Goal: Contribute content: Contribute content

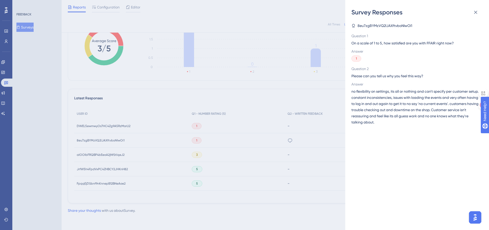
scroll to position [89, 0]
click at [6, 73] on div "Survey Responses 8eu7zgBYMzVQ2lJAXftvboNIwOi1 Question 1 On a scale of 1 to 5, …" at bounding box center [244, 115] width 489 height 230
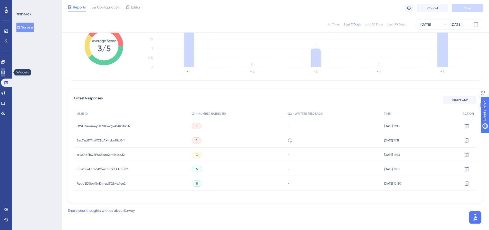
click at [5, 74] on icon at bounding box center [2, 72] width 3 height 3
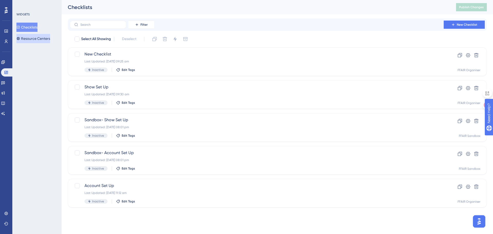
click at [34, 37] on button "Resource Centers" at bounding box center [33, 38] width 34 height 9
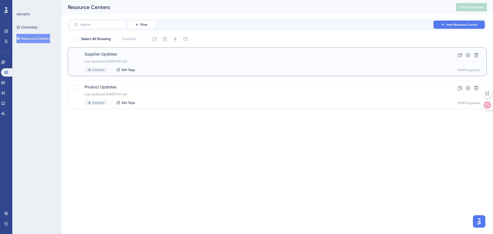
click at [193, 62] on div "Last Updated: [DATE] 11:01 am" at bounding box center [256, 61] width 345 height 4
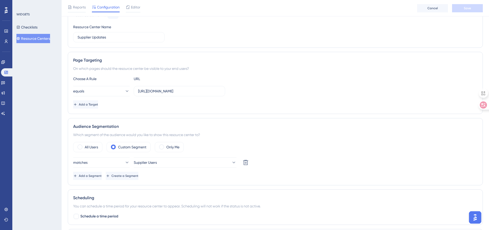
scroll to position [77, 0]
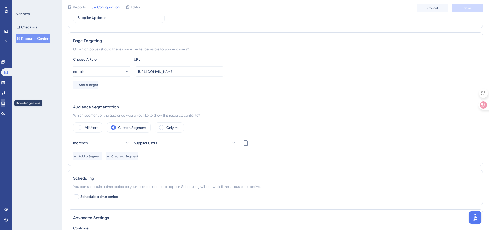
click at [5, 100] on link at bounding box center [3, 103] width 4 height 8
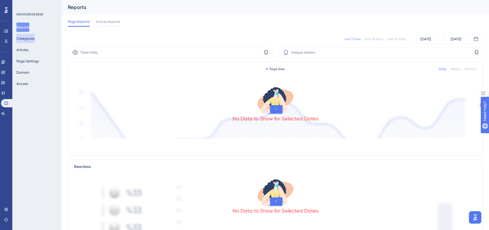
click at [26, 36] on button "Categories" at bounding box center [25, 38] width 18 height 9
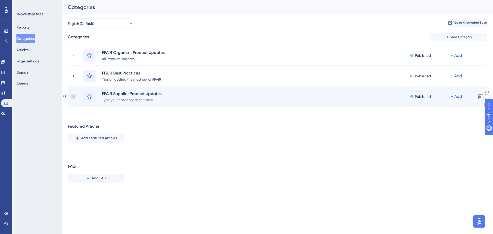
click at [73, 96] on icon at bounding box center [73, 96] width 5 height 5
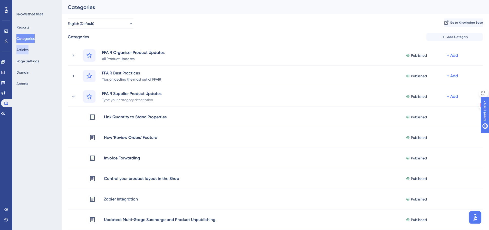
click at [28, 49] on button "Articles" at bounding box center [22, 49] width 12 height 9
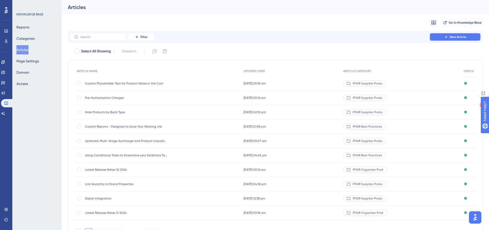
click at [448, 37] on icon at bounding box center [446, 37] width 4 height 4
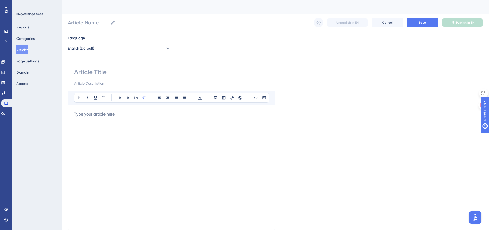
click at [128, 116] on p at bounding box center [171, 114] width 195 height 6
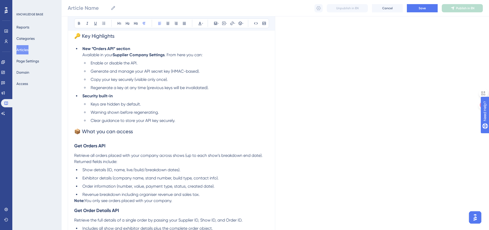
scroll to position [116, 0]
click at [90, 8] on input "Article Name" at bounding box center [88, 7] width 41 height 7
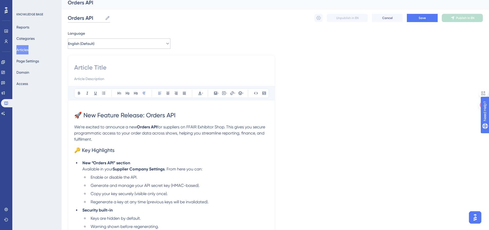
scroll to position [0, 0]
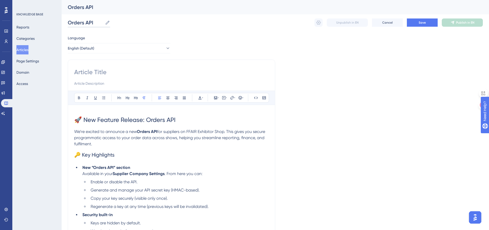
type input "Orders API"
click at [104, 74] on input at bounding box center [171, 72] width 195 height 8
drag, startPoint x: 103, startPoint y: 120, endPoint x: 46, endPoint y: 117, distance: 57.1
copy span "🚀 New Feature Release: Orders API"
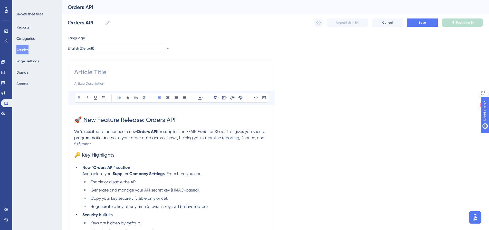
click at [97, 73] on input at bounding box center [171, 72] width 195 height 8
paste input "🚀 New Feature Release: Orders API"
type input "🚀 New Feature Release: Orders API"
drag, startPoint x: 94, startPoint y: 145, endPoint x: 80, endPoint y: 137, distance: 15.8
click at [80, 137] on p "We’re excited to announce a new Orders API for suppliers on FFAIR Exhibitor Sho…" at bounding box center [171, 138] width 195 height 18
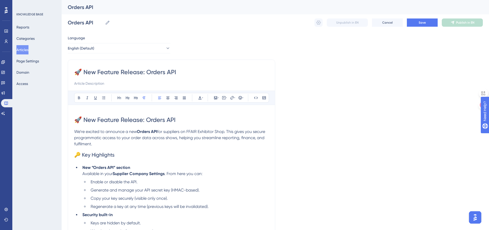
click at [121, 137] on span "for suppliers on FFAIR Exhibitor Shop. This gives you secure programmatic acces…" at bounding box center [170, 137] width 192 height 17
drag, startPoint x: 203, startPoint y: 128, endPoint x: 59, endPoint y: 133, distance: 143.9
copy p "We’re excited to announce a new Orders API for suppliers on FFAIR Exhibitor Shop"
click at [100, 86] on input at bounding box center [171, 83] width 195 height 6
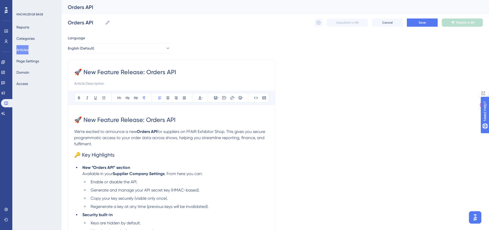
paste input "We’re excited to announce a new Orders API for suppliers on FFAIR Exhibitor Shop"
type input "We’re excited to announce a new Orders API for suppliers on FFAIR Exhibitor Shop"
click at [86, 74] on input "🚀 New Feature Release: Orders API" at bounding box center [171, 72] width 195 height 8
type input "New Feature Release: Orders API"
click at [82, 155] on span "🔑 Key Highlights" at bounding box center [94, 155] width 40 height 6
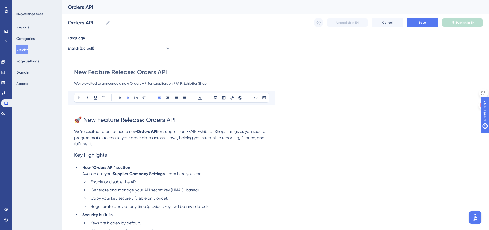
click at [85, 118] on span "🚀 New Feature Release: Orders API" at bounding box center [124, 119] width 101 height 7
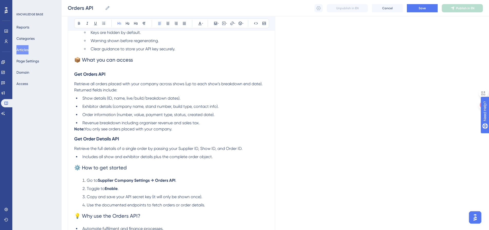
scroll to position [231, 0]
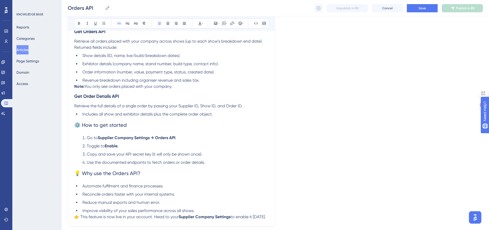
click at [82, 128] on span "⚙️ How to get started" at bounding box center [100, 125] width 53 height 6
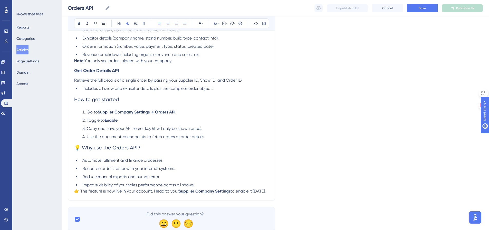
scroll to position [275, 0]
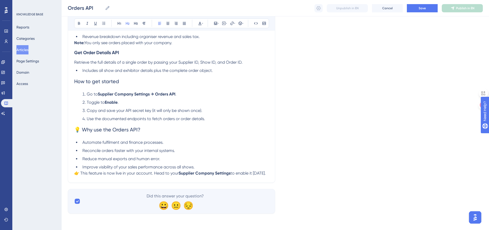
click at [82, 129] on span "💡 Why use the Orders API?" at bounding box center [107, 130] width 66 height 6
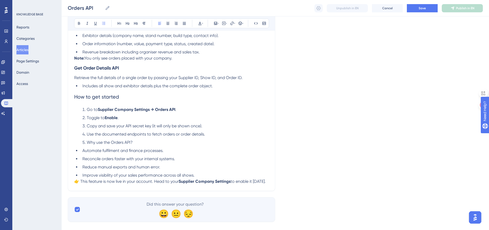
click at [142, 142] on li "Why use the Orders API?" at bounding box center [174, 142] width 188 height 6
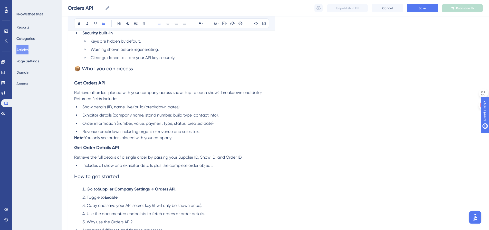
scroll to position [231, 0]
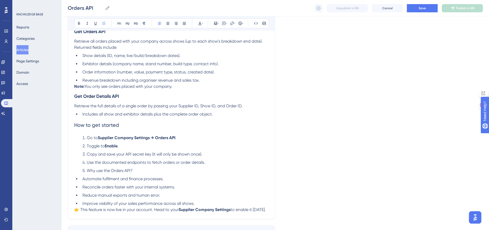
click at [221, 116] on li "Includes all show and exhibitor details plus the complete order object." at bounding box center [174, 114] width 188 height 6
click at [87, 170] on span "Why use the Orders API?" at bounding box center [110, 170] width 46 height 5
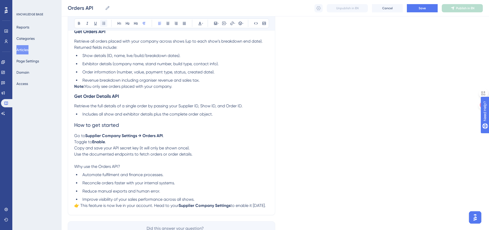
click at [104, 24] on icon at bounding box center [104, 23] width 4 height 4
drag, startPoint x: 120, startPoint y: 167, endPoint x: 71, endPoint y: 164, distance: 49.9
click at [70, 167] on div "New Feature Release: Orders API We’re excited to announce a new Orders API for …" at bounding box center [171, 20] width 207 height 389
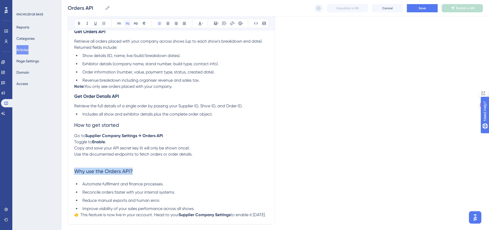
click at [127, 23] on icon at bounding box center [128, 23] width 4 height 4
click at [147, 134] on strong "Supplier Company Settings → Orders API" at bounding box center [124, 135] width 78 height 5
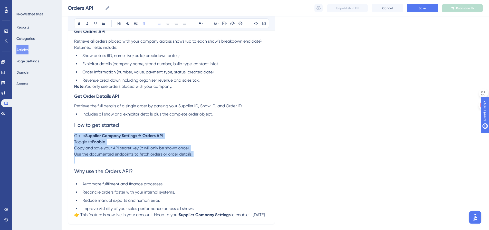
drag, startPoint x: 195, startPoint y: 158, endPoint x: 68, endPoint y: 137, distance: 129.0
click at [67, 138] on div "Performance Users Engagement Widgets Feedback Product Updates Knowledge Base AI…" at bounding box center [275, 16] width 427 height 494
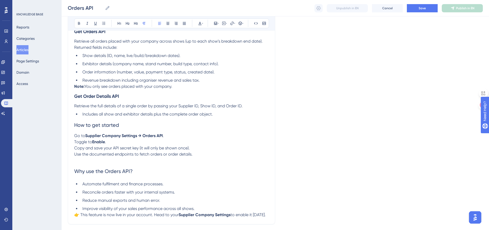
click at [100, 22] on div "Bold Italic Underline Bullet Point Heading 1 Heading 2 Heading 3 Normal Align L…" at bounding box center [171, 23] width 195 height 10
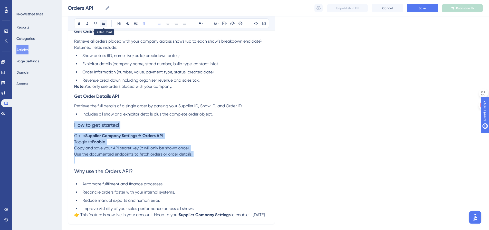
click at [103, 23] on icon at bounding box center [104, 23] width 4 height 4
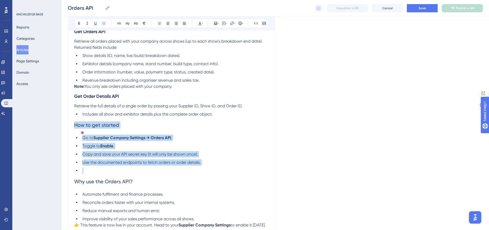
click at [233, 169] on li at bounding box center [174, 171] width 188 height 6
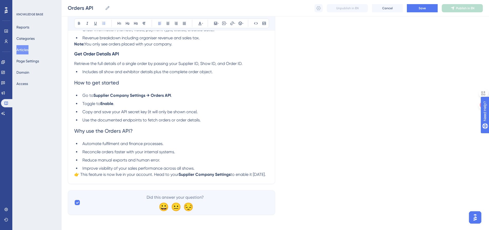
scroll to position [275, 0]
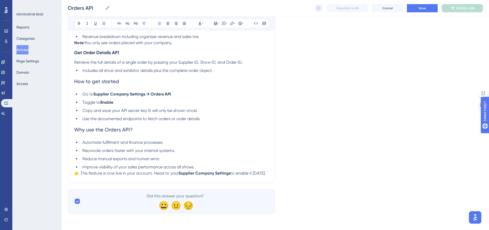
click at [80, 173] on span "👉 This feature is now live in your account. Head to your" at bounding box center [126, 173] width 104 height 5
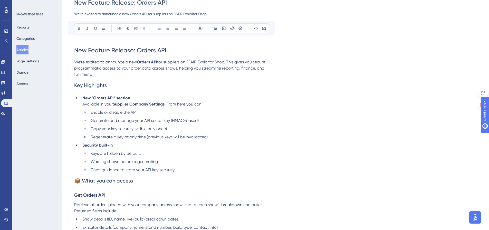
scroll to position [0, 0]
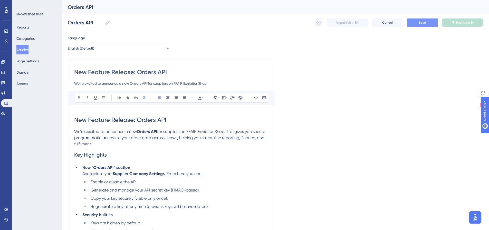
click at [417, 24] on button "Save" at bounding box center [422, 22] width 31 height 8
click at [425, 20] on button "Save" at bounding box center [422, 22] width 31 height 8
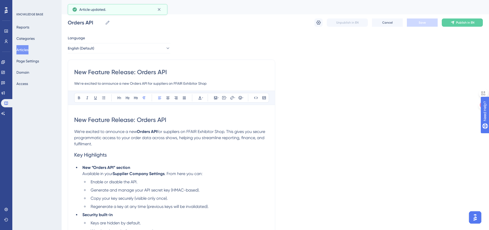
click at [28, 33] on div "Reports Categories Articles Page Settings Domain Access" at bounding box center [37, 56] width 42 height 66
click at [30, 36] on button "Categories" at bounding box center [25, 38] width 18 height 9
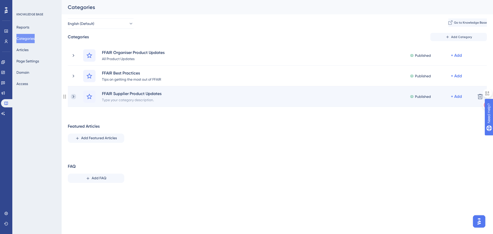
click at [74, 99] on icon at bounding box center [73, 96] width 5 height 5
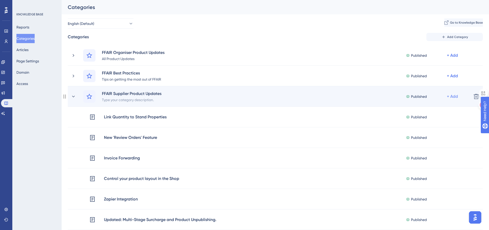
click at [454, 59] on div "+ Add" at bounding box center [452, 55] width 11 height 6
click at [433, 121] on span "Add Articles" at bounding box center [424, 120] width 20 height 6
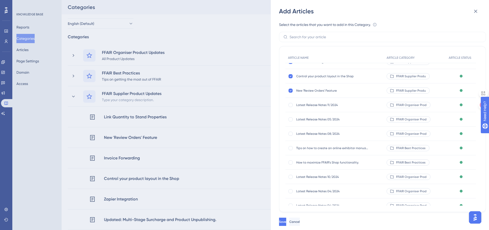
scroll to position [190, 0]
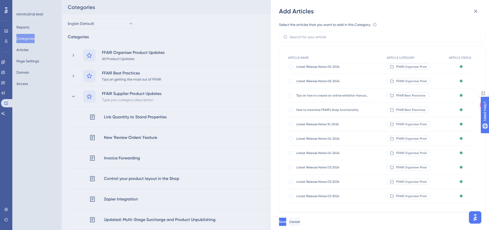
click at [32, 37] on div "Add Articles Select the articles that you want to add in this Category. An arti…" at bounding box center [244, 115] width 489 height 230
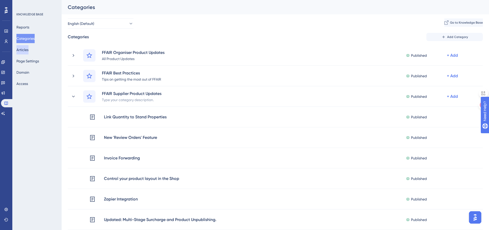
click at [28, 48] on button "Articles" at bounding box center [22, 49] width 12 height 9
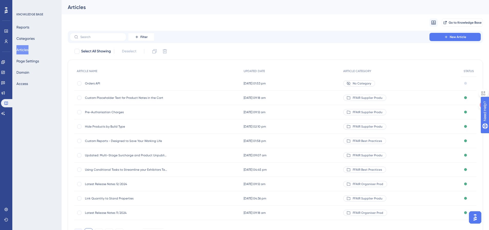
click at [134, 84] on span "Orders API" at bounding box center [126, 83] width 82 height 4
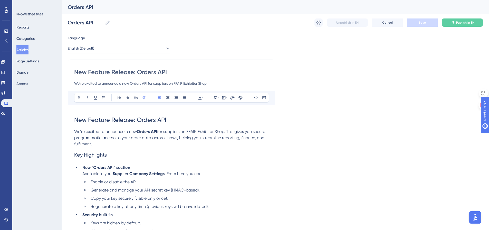
scroll to position [225, 0]
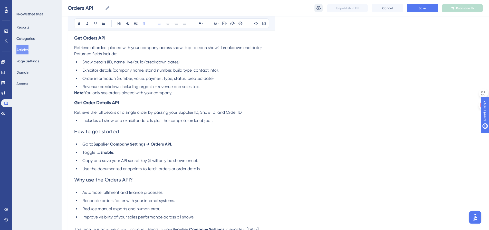
click at [320, 9] on icon at bounding box center [319, 8] width 4 height 4
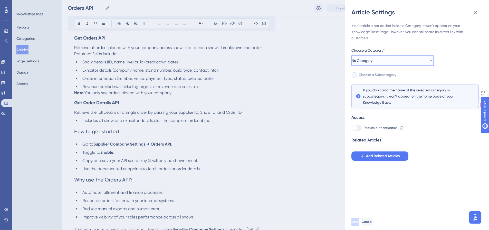
click at [383, 61] on button "No Category" at bounding box center [392, 60] width 82 height 10
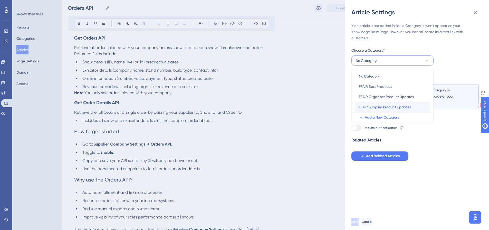
click at [382, 108] on span "FFAIR Supplier Product Updates" at bounding box center [385, 107] width 52 height 6
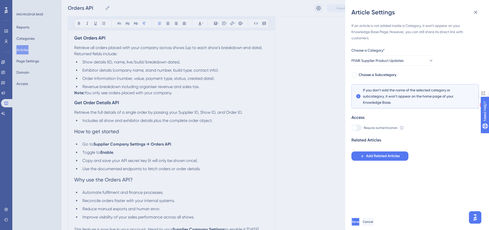
click at [359, 224] on span "Save" at bounding box center [355, 222] width 7 height 4
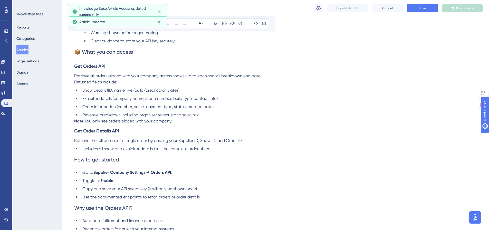
scroll to position [148, 0]
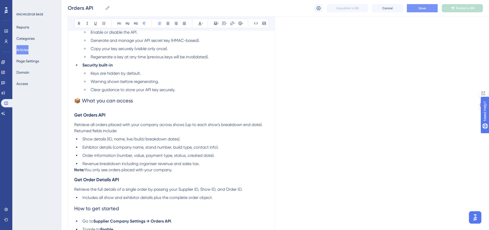
click at [423, 8] on span "Save" at bounding box center [422, 8] width 7 height 4
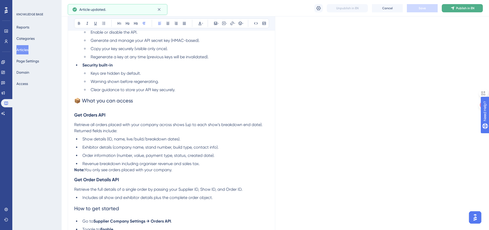
click at [457, 9] on span "Publish in EN" at bounding box center [465, 8] width 18 height 4
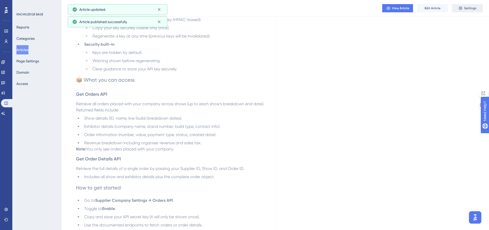
click at [460, 9] on icon at bounding box center [461, 8] width 4 height 4
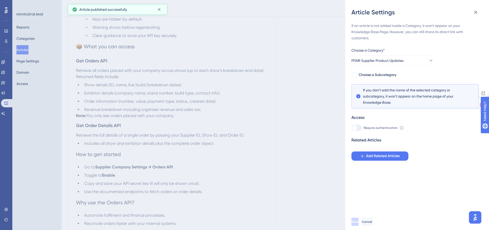
scroll to position [225, 0]
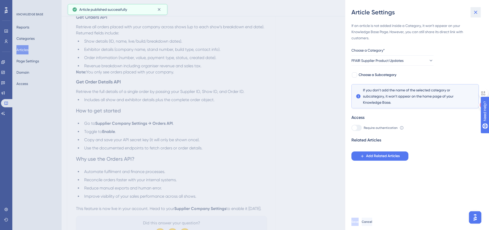
click at [475, 12] on icon at bounding box center [476, 12] width 6 height 6
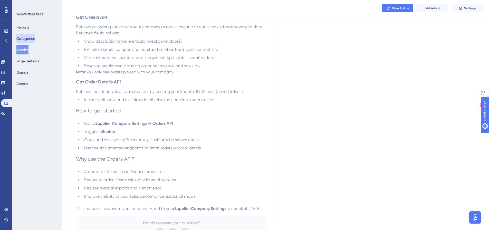
click at [28, 38] on button "Categories" at bounding box center [25, 38] width 18 height 9
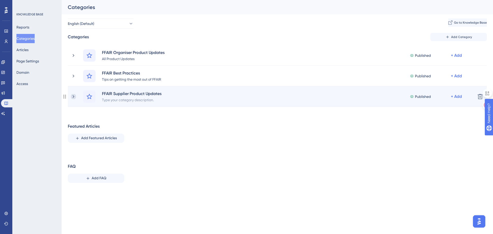
click at [73, 97] on icon at bounding box center [73, 96] width 5 height 5
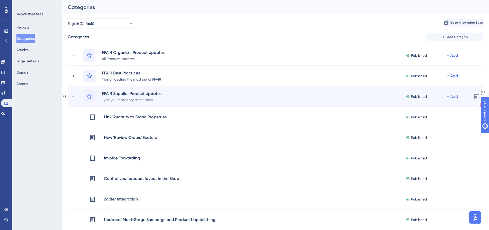
click at [448, 59] on div "+ Add" at bounding box center [452, 55] width 11 height 6
click at [428, 121] on span "Add Articles" at bounding box center [424, 120] width 20 height 6
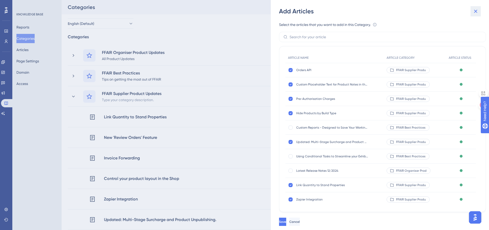
click at [476, 12] on icon at bounding box center [475, 11] width 3 height 3
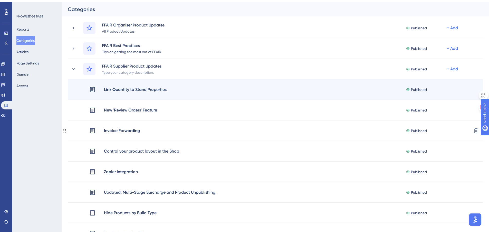
scroll to position [103, 0]
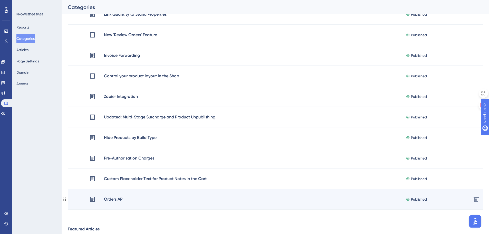
click at [106, 198] on div "Orders API" at bounding box center [114, 199] width 20 height 7
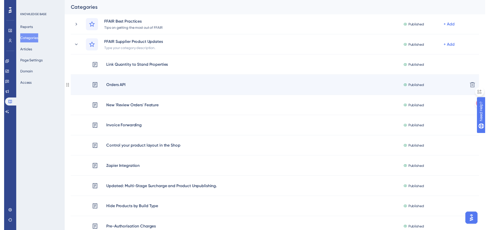
scroll to position [0, 0]
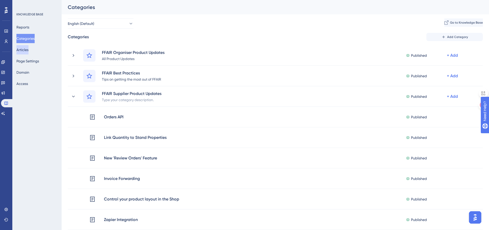
click at [28, 50] on button "Articles" at bounding box center [22, 49] width 12 height 9
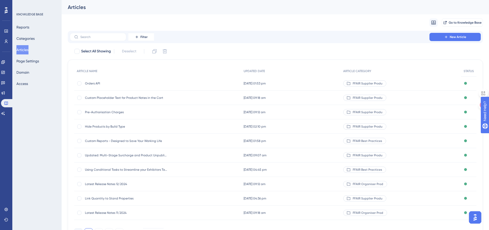
click at [256, 80] on div "[DATE] 01:53 pm [DATE] 01:53 pm" at bounding box center [291, 83] width 100 height 14
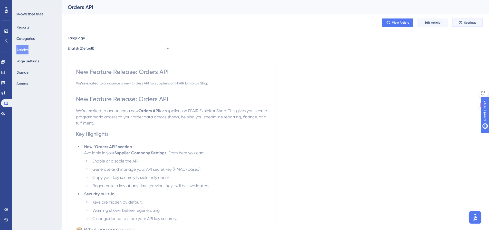
click at [465, 22] on span "Settings" at bounding box center [470, 23] width 12 height 4
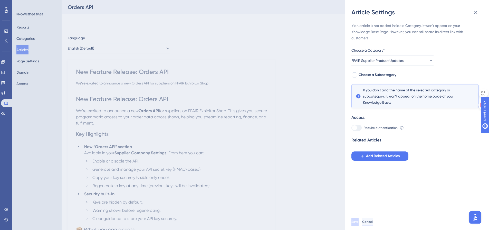
click at [373, 224] on span "Cancel" at bounding box center [367, 222] width 11 height 4
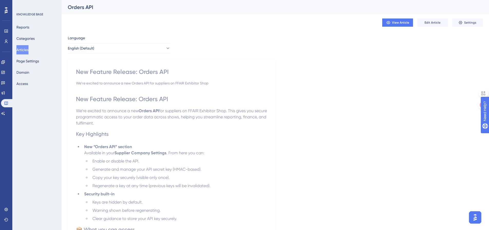
click at [24, 49] on button "Articles" at bounding box center [22, 49] width 12 height 9
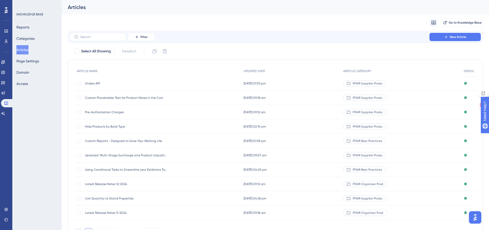
click at [148, 99] on span "Custom Placeholder Text for Product Notes in the Cart" at bounding box center [126, 98] width 82 height 4
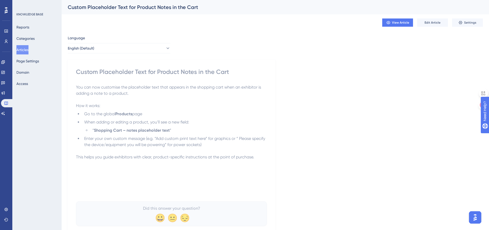
click at [25, 49] on button "Articles" at bounding box center [22, 49] width 12 height 9
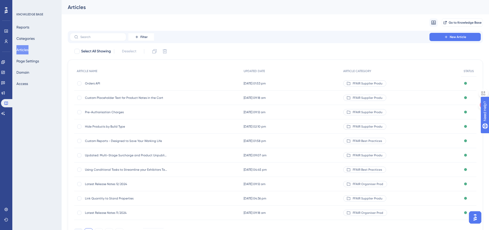
click at [111, 84] on span "Orders API" at bounding box center [126, 83] width 82 height 4
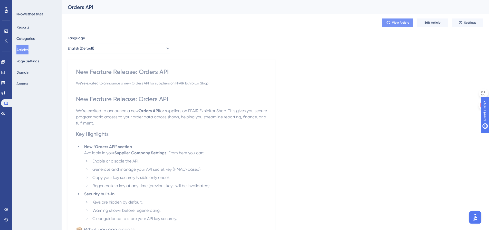
click at [404, 24] on span "View Article" at bounding box center [400, 23] width 17 height 4
click at [5, 94] on link at bounding box center [3, 93] width 4 height 8
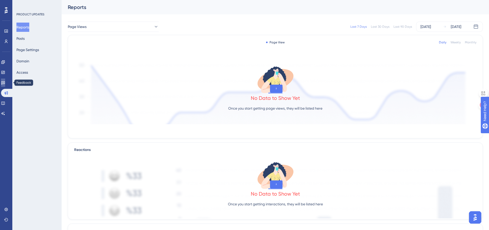
click at [5, 84] on icon at bounding box center [3, 82] width 4 height 3
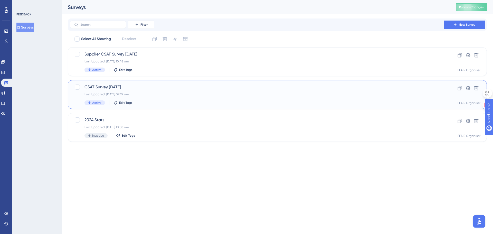
click at [170, 87] on span "CSAT Survey [DATE]" at bounding box center [256, 87] width 345 height 6
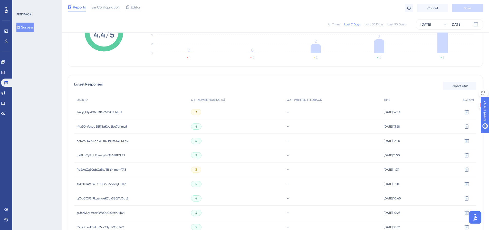
scroll to position [128, 0]
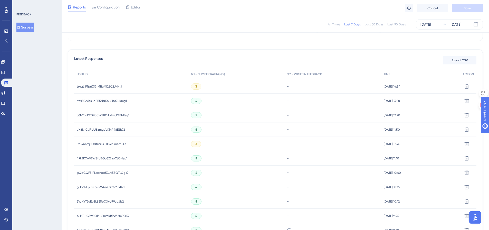
click at [163, 86] on div "tr4qLjFTprfXQrMBuMi22C2JkHt1 tr4qLjFTprfXQrMBuMi22C2JkHt1" at bounding box center [131, 86] width 114 height 14
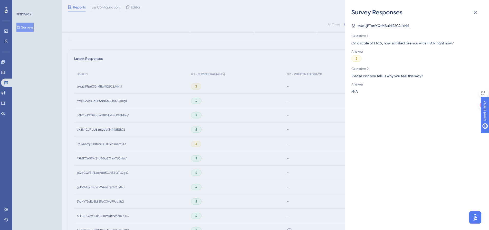
click at [103, 84] on div "Survey Responses tr4qLjFTprfXQrMBuMi22C2JkHt1 Question 1 On a scale of 1 to 5, …" at bounding box center [244, 115] width 489 height 230
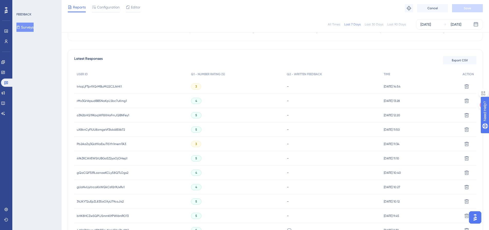
click at [104, 85] on span "tr4qLjFTprfXQrMBuMi22C2JkHt1" at bounding box center [99, 86] width 45 height 4
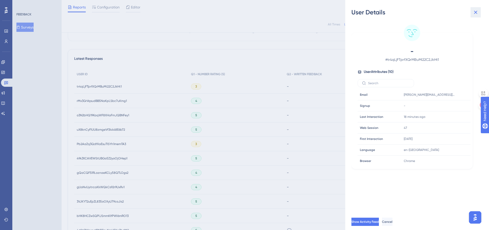
click at [475, 11] on icon at bounding box center [475, 12] width 3 height 3
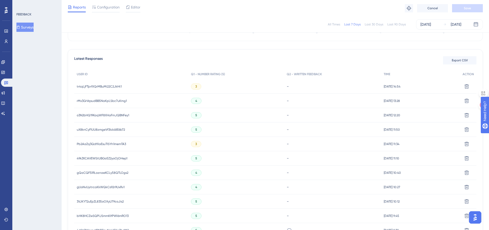
click at [109, 145] on span "Pb2AaZq3QdfXaEsuTISYh1memTA3" at bounding box center [101, 144] width 49 height 4
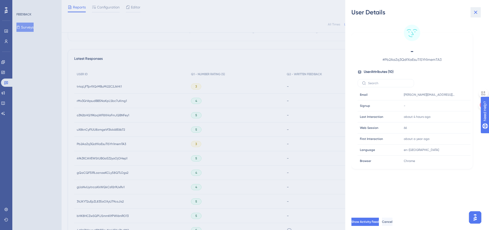
click at [477, 10] on icon at bounding box center [476, 12] width 6 height 6
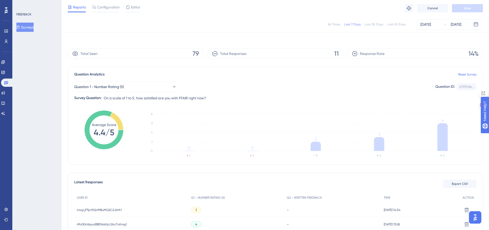
scroll to position [0, 0]
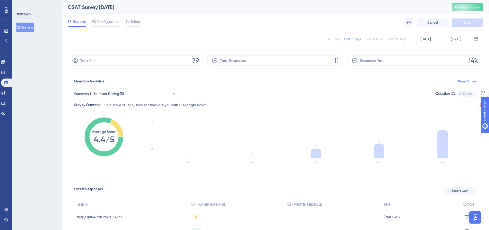
click at [25, 29] on button "Surveys" at bounding box center [24, 27] width 17 height 9
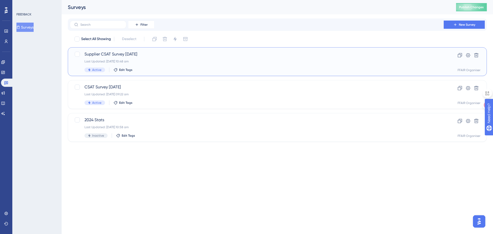
click at [188, 62] on div "Last Updated: [DATE] 10:48 am" at bounding box center [256, 61] width 345 height 4
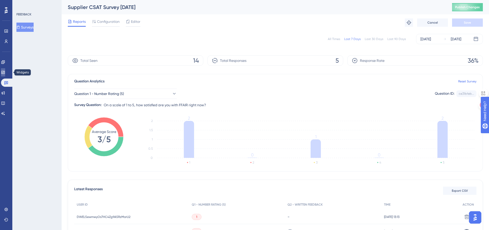
click at [5, 72] on icon at bounding box center [3, 72] width 4 height 4
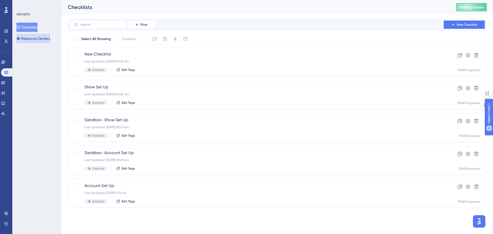
click at [50, 36] on button "Resource Centers" at bounding box center [33, 38] width 34 height 9
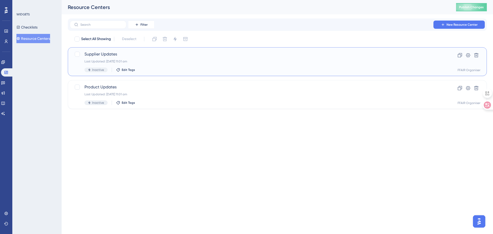
click at [183, 68] on div "Inactive Edit Tags" at bounding box center [256, 70] width 345 height 5
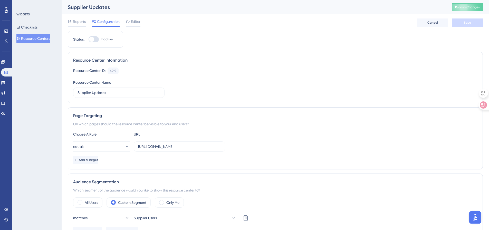
click at [28, 36] on button "Resource Centers" at bounding box center [33, 38] width 34 height 9
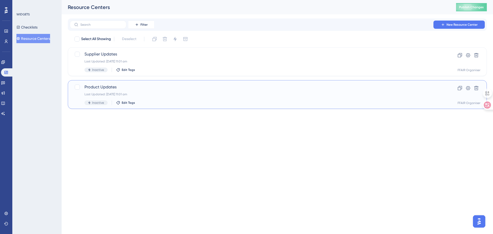
click at [162, 89] on span "Product Updates" at bounding box center [256, 87] width 345 height 6
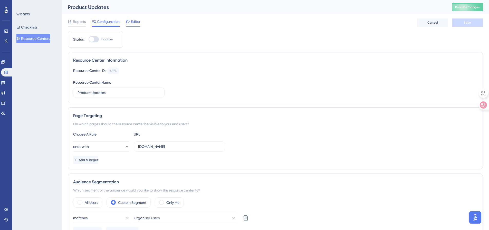
click at [139, 22] on span "Editor" at bounding box center [135, 21] width 9 height 6
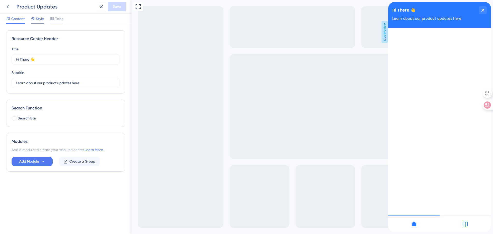
click at [42, 18] on span "Style" at bounding box center [40, 19] width 8 height 6
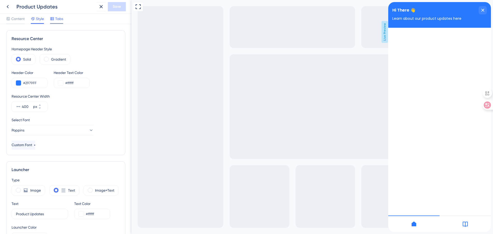
click at [52, 18] on icon at bounding box center [51, 18] width 3 height 3
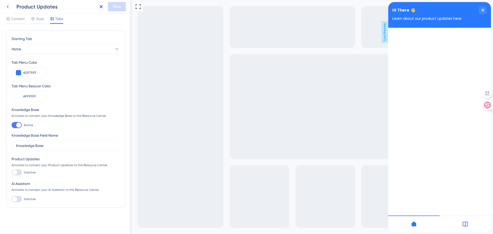
click at [10, 7] on icon at bounding box center [8, 7] width 6 height 6
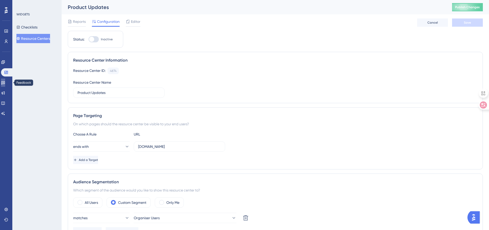
click at [5, 81] on icon at bounding box center [3, 83] width 4 height 4
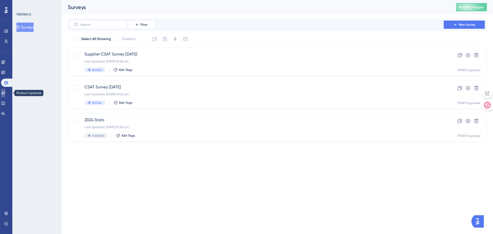
click at [5, 93] on icon at bounding box center [3, 93] width 4 height 4
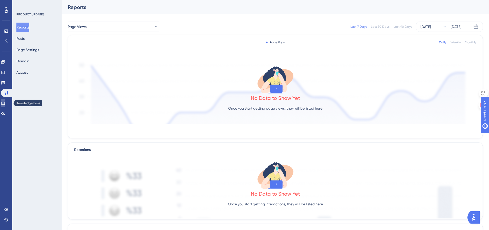
click at [3, 103] on link at bounding box center [3, 103] width 4 height 8
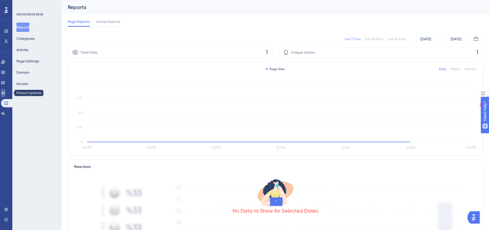
click at [5, 93] on icon at bounding box center [3, 92] width 3 height 3
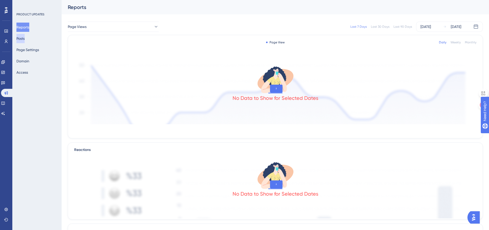
click at [22, 41] on button "Posts" at bounding box center [20, 38] width 8 height 9
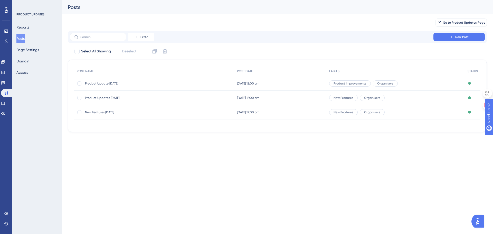
click at [134, 80] on div "Product Update [DATE] Product Update [DATE]" at bounding box center [126, 83] width 82 height 14
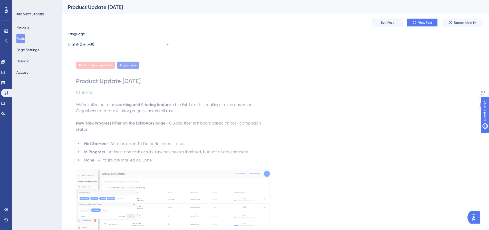
click at [418, 21] on span "View Post" at bounding box center [425, 23] width 14 height 4
click at [5, 104] on icon at bounding box center [3, 103] width 4 height 4
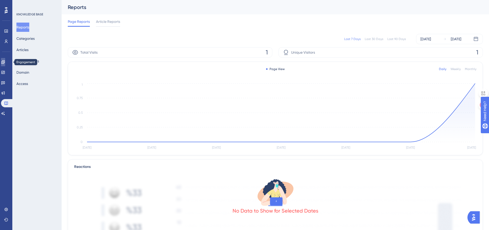
click at [5, 61] on icon at bounding box center [3, 62] width 4 height 4
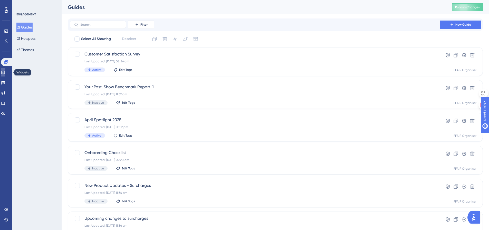
click at [5, 72] on icon at bounding box center [3, 72] width 4 height 4
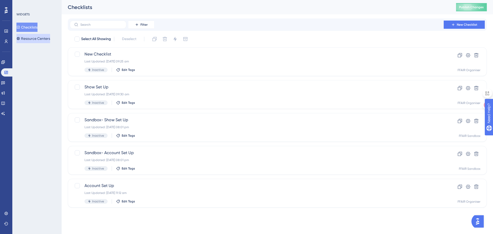
click at [32, 40] on button "Resource Centers" at bounding box center [33, 38] width 34 height 9
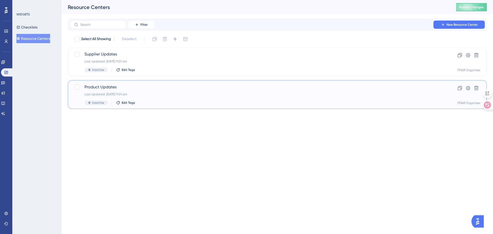
click at [259, 98] on div "Product Updates Last Updated: [DATE] 11:01 am Inactive Edit Tags" at bounding box center [256, 94] width 345 height 21
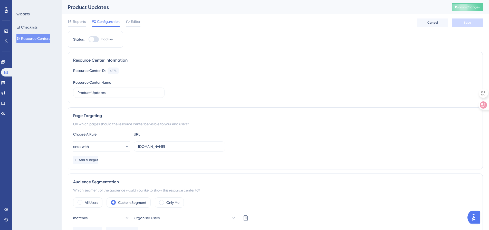
click at [90, 40] on div at bounding box center [91, 39] width 5 height 5
click at [89, 40] on input "Inactive" at bounding box center [88, 39] width 0 height 0
checkbox input "true"
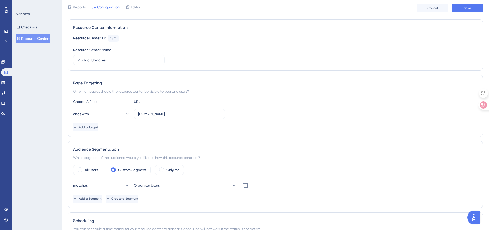
scroll to position [77, 0]
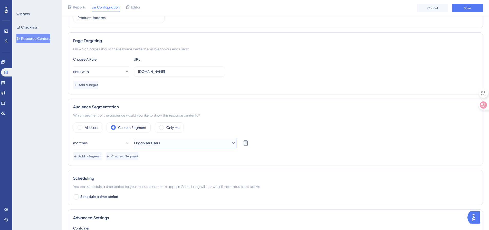
click at [149, 144] on span "Organiser Users" at bounding box center [147, 143] width 26 height 6
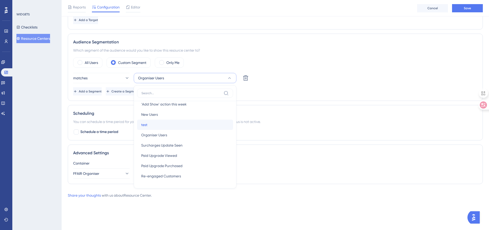
click at [152, 126] on div "test test" at bounding box center [185, 125] width 88 height 10
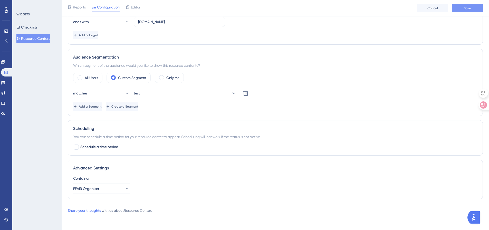
click at [467, 7] on span "Save" at bounding box center [467, 8] width 7 height 4
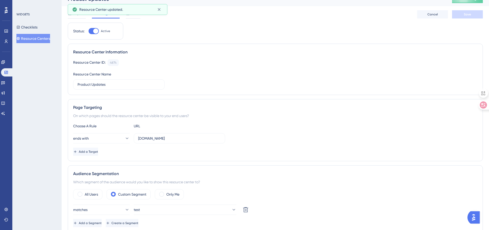
scroll to position [0, 0]
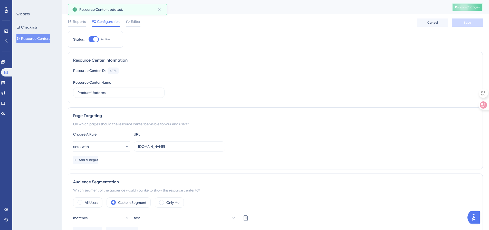
click at [463, 6] on span "Publish Changes" at bounding box center [467, 7] width 25 height 4
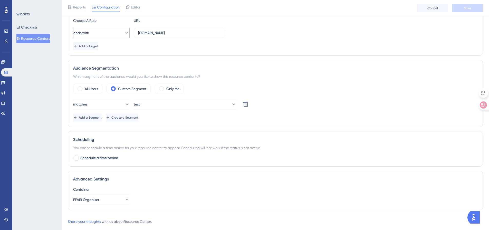
scroll to position [127, 0]
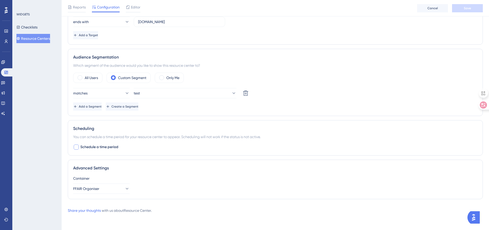
click at [78, 145] on div at bounding box center [76, 147] width 5 height 5
checkbox input "true"
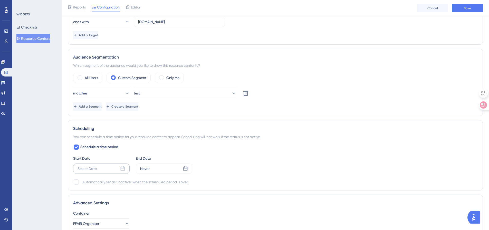
click at [122, 169] on icon at bounding box center [122, 168] width 5 height 5
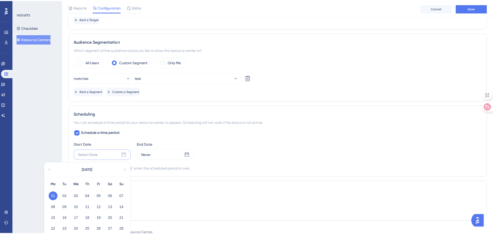
scroll to position [153, 0]
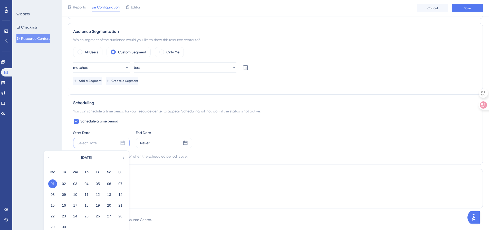
click at [52, 131] on div "WIDGETS Checklists Resource Centers" at bounding box center [36, 115] width 49 height 230
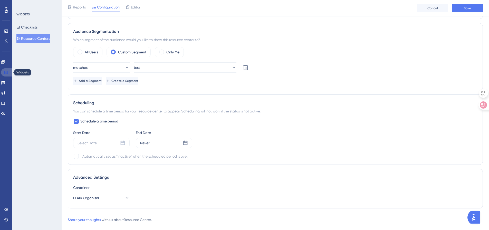
click at [5, 70] on link at bounding box center [7, 72] width 12 height 8
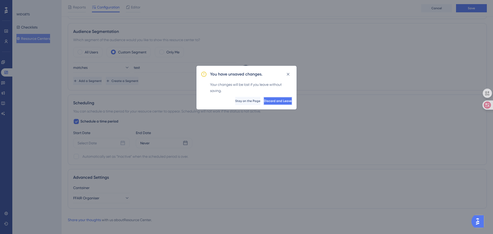
click at [286, 102] on button "Discard and Leave" at bounding box center [277, 101] width 29 height 8
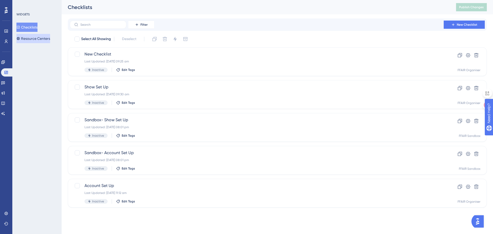
click at [28, 37] on button "Resource Centers" at bounding box center [33, 38] width 34 height 9
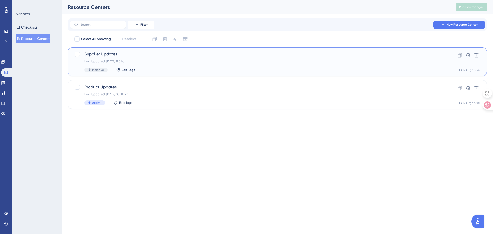
click at [147, 65] on div "Supplier Updates Last Updated: [DATE] 11:01 am Inactive Edit Tags" at bounding box center [256, 61] width 345 height 21
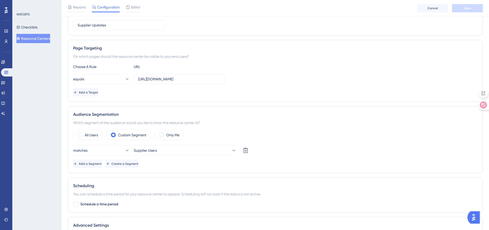
scroll to position [77, 0]
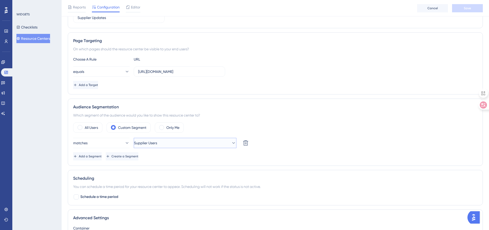
click at [149, 145] on span "Supplier Users" at bounding box center [145, 143] width 23 height 6
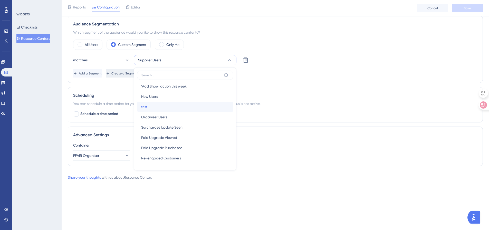
click at [152, 107] on div "test test" at bounding box center [185, 107] width 88 height 10
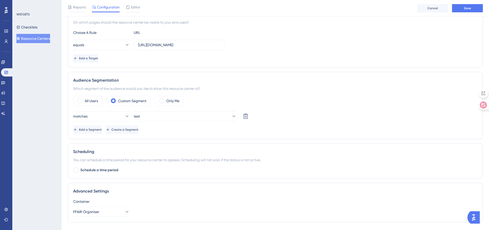
scroll to position [50, 0]
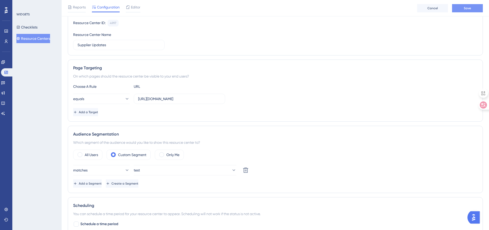
click at [464, 8] on span "Save" at bounding box center [467, 8] width 7 height 4
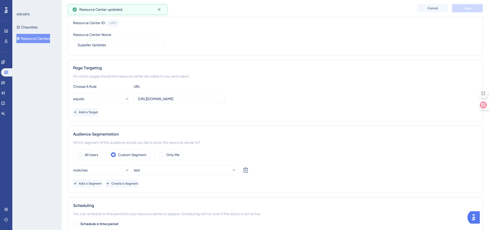
scroll to position [0, 0]
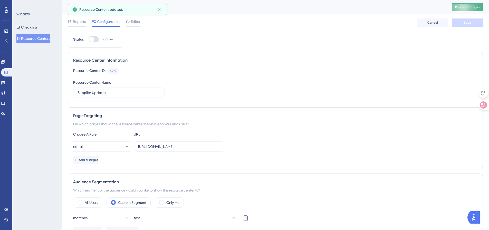
click at [461, 6] on span "Publish Changes" at bounding box center [467, 7] width 25 height 4
click at [93, 40] on div at bounding box center [91, 39] width 5 height 5
click at [89, 40] on input "Inactive" at bounding box center [88, 39] width 0 height 0
checkbox input "true"
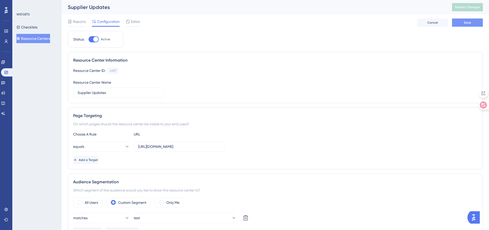
click at [459, 23] on button "Save" at bounding box center [467, 22] width 31 height 8
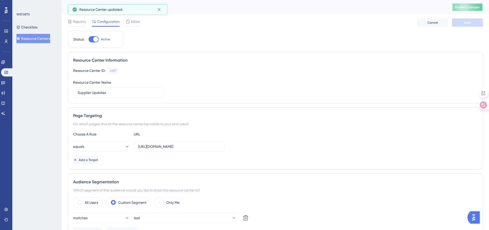
click at [467, 7] on span "Publish Changes" at bounding box center [467, 7] width 25 height 4
click at [131, 22] on div "Editor" at bounding box center [133, 21] width 15 height 6
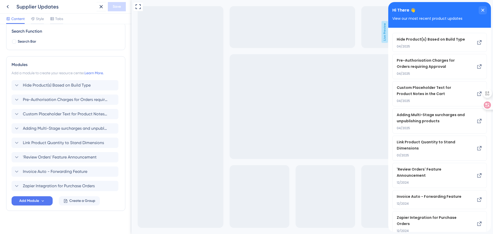
scroll to position [77, 0]
click at [37, 202] on span "Add Module" at bounding box center [29, 200] width 20 height 6
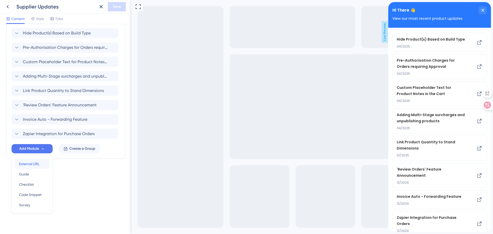
click at [27, 165] on span "External URL" at bounding box center [29, 164] width 21 height 6
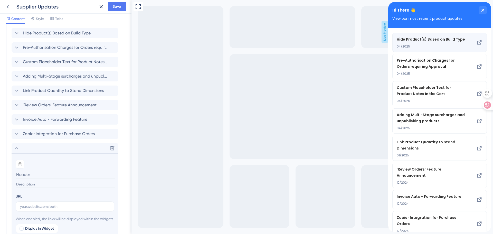
click at [476, 45] on icon at bounding box center [479, 42] width 6 height 6
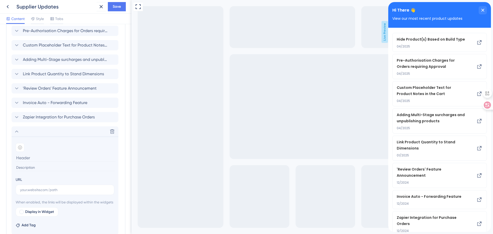
scroll to position [155, 0]
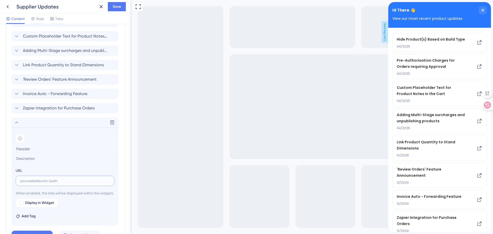
click at [32, 180] on input "text" at bounding box center [65, 181] width 90 height 6
paste input "[URL][DOMAIN_NAME]"
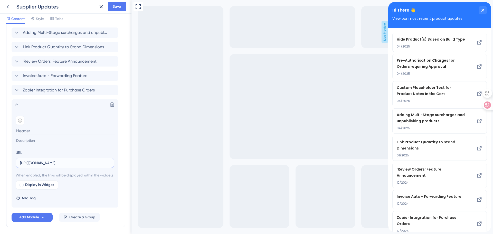
scroll to position [180, 0]
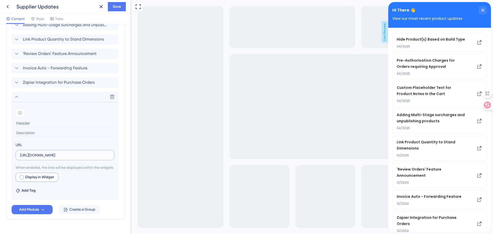
type input "[URL][DOMAIN_NAME]"
click at [23, 179] on div at bounding box center [22, 177] width 4 height 4
checkbox input "true"
click at [64, 123] on input at bounding box center [66, 123] width 100 height 8
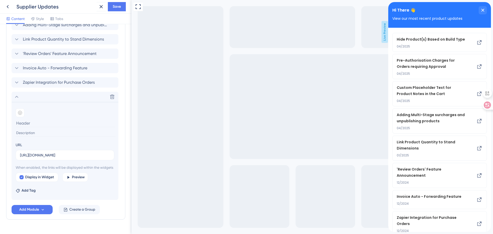
click at [49, 133] on input at bounding box center [66, 132] width 100 height 7
type input "07/2025"
click at [45, 122] on input at bounding box center [66, 123] width 100 height 8
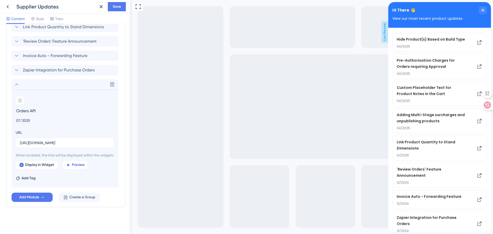
scroll to position [199, 0]
type input "Orders API"
click at [114, 7] on span "Save" at bounding box center [117, 7] width 8 height 6
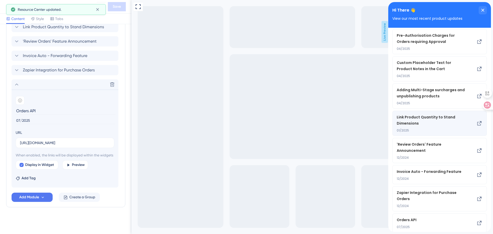
scroll to position [40, 0]
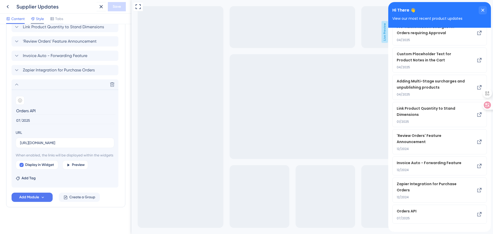
click at [43, 17] on span "Style" at bounding box center [40, 19] width 8 height 6
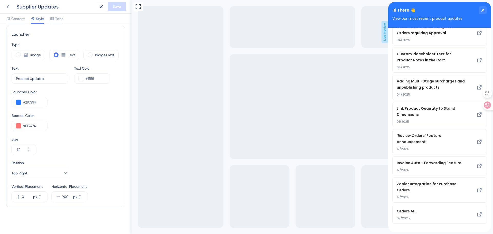
scroll to position [135, 0]
click at [13, 23] on div "Content" at bounding box center [15, 20] width 18 height 8
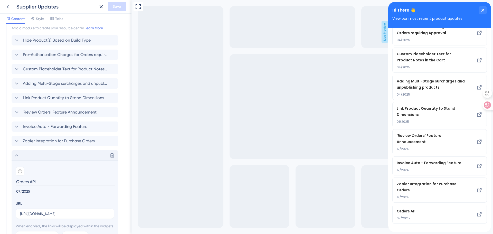
click at [16, 154] on icon at bounding box center [17, 155] width 6 height 6
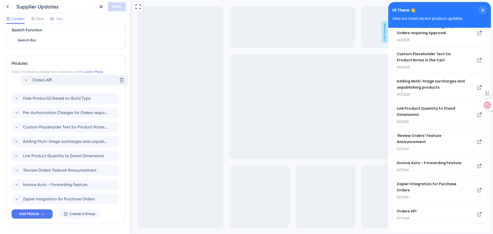
scroll to position [76, 0]
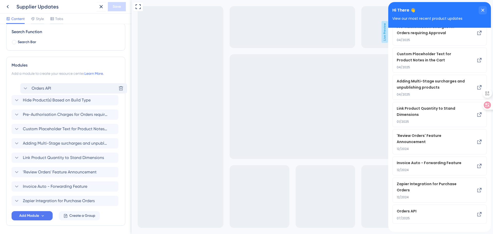
drag, startPoint x: 9, startPoint y: 184, endPoint x: 17, endPoint y: 88, distance: 96.1
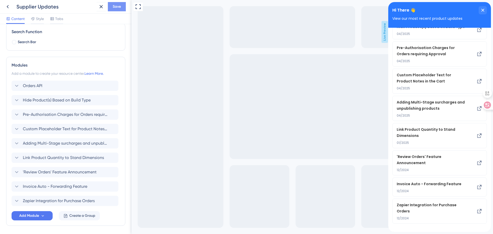
click at [119, 4] on span "Save" at bounding box center [117, 7] width 8 height 6
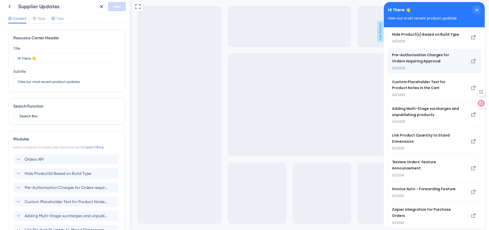
scroll to position [0, 0]
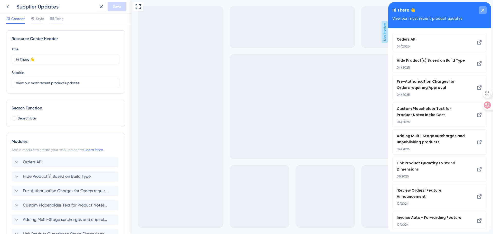
click at [481, 9] on icon "close resource center" at bounding box center [482, 10] width 3 height 3
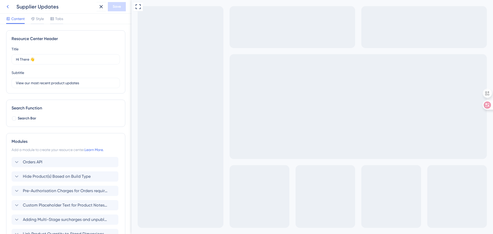
click at [6, 6] on icon at bounding box center [8, 7] width 6 height 6
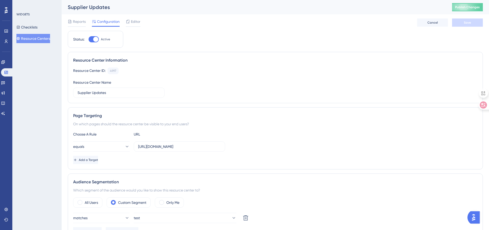
click at [96, 39] on div at bounding box center [95, 39] width 5 height 5
click at [89, 39] on input "Active" at bounding box center [88, 39] width 0 height 0
checkbox input "false"
click at [467, 24] on span "Save" at bounding box center [467, 23] width 7 height 4
click at [469, 9] on button "Publish Changes" at bounding box center [467, 7] width 31 height 8
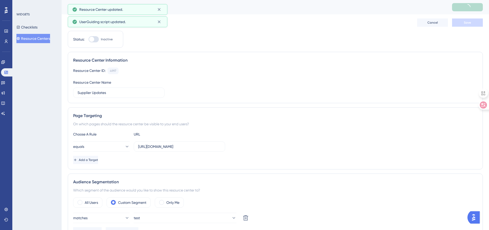
click at [36, 39] on button "Resource Centers" at bounding box center [33, 38] width 34 height 9
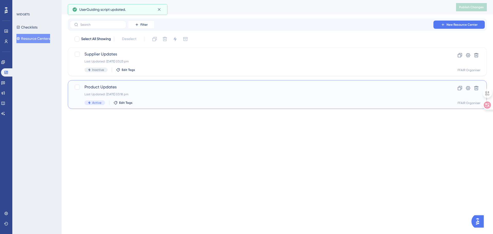
click at [168, 98] on div "Product Updates Last Updated: [DATE] 03:18 pm Active Edit Tags" at bounding box center [256, 94] width 345 height 21
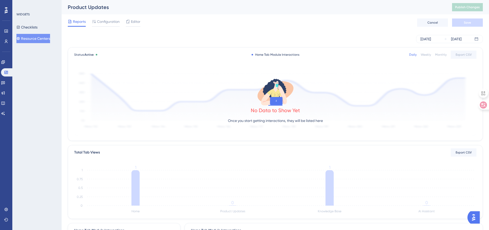
click at [129, 23] on icon at bounding box center [128, 22] width 4 height 4
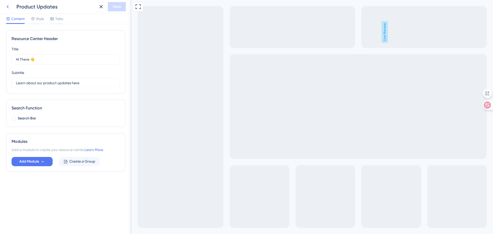
click at [9, 6] on icon at bounding box center [8, 7] width 6 height 6
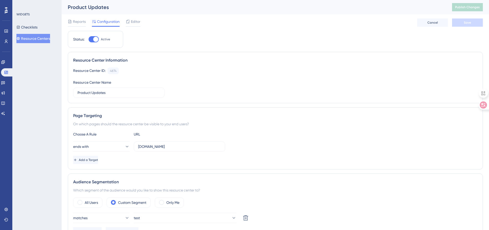
click at [93, 40] on div at bounding box center [95, 39] width 5 height 5
click at [89, 40] on input "Active" at bounding box center [88, 39] width 0 height 0
checkbox input "false"
click at [470, 22] on span "Save" at bounding box center [467, 23] width 7 height 4
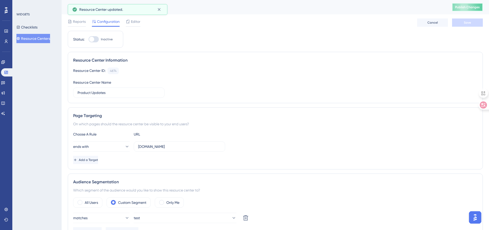
click at [468, 9] on button "Publish Changes" at bounding box center [467, 7] width 31 height 8
click at [129, 23] on icon at bounding box center [128, 22] width 4 height 4
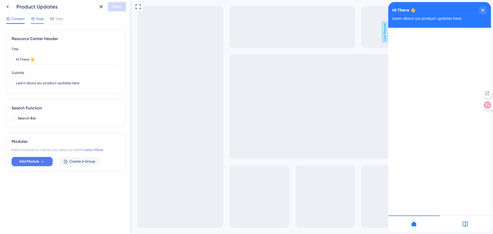
click at [37, 18] on span "Style" at bounding box center [40, 19] width 8 height 6
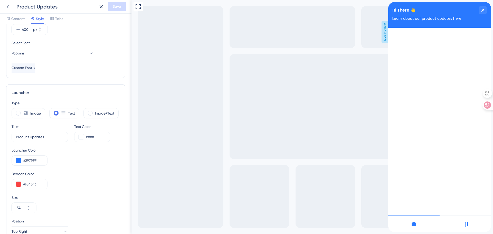
scroll to position [135, 0]
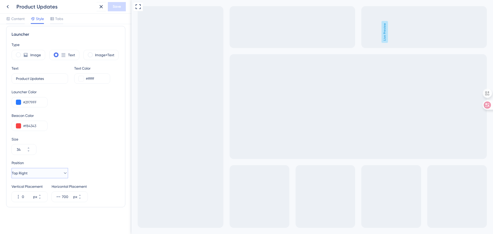
click at [44, 176] on button "Top Right" at bounding box center [40, 173] width 56 height 10
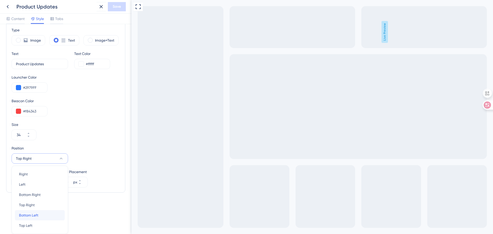
click at [35, 216] on span "Bottom Left" at bounding box center [28, 215] width 19 height 6
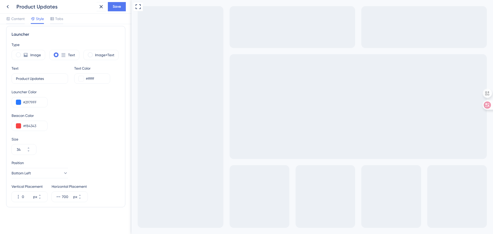
scroll to position [135, 0]
click at [28, 171] on span "Bottom Left" at bounding box center [21, 173] width 19 height 6
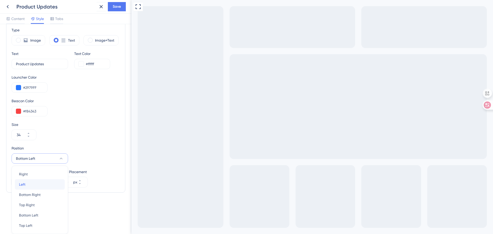
click at [25, 183] on div "Left Left" at bounding box center [40, 184] width 42 height 10
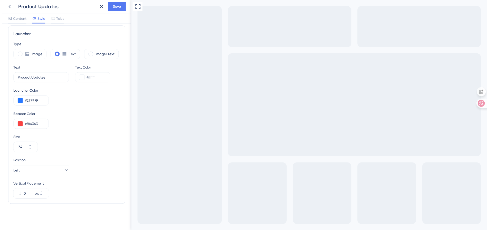
scroll to position [135, 0]
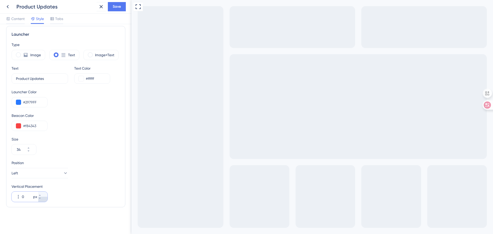
click at [41, 198] on icon at bounding box center [39, 198] width 3 height 3
click at [41, 194] on icon at bounding box center [39, 195] width 3 height 3
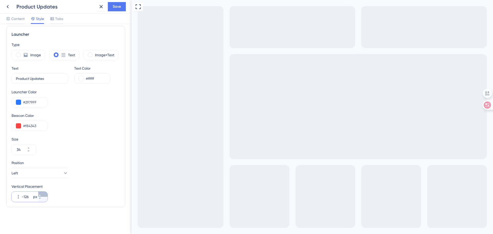
click at [41, 194] on icon at bounding box center [39, 195] width 3 height 3
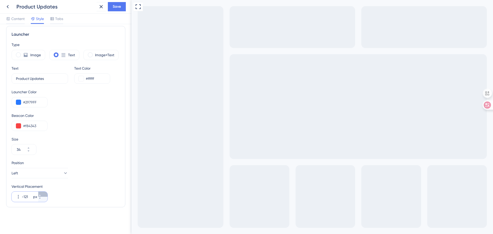
click at [41, 194] on icon at bounding box center [39, 195] width 3 height 3
type input "-120"
click at [118, 9] on span "Save" at bounding box center [117, 7] width 8 height 6
click at [9, 6] on icon at bounding box center [8, 7] width 6 height 6
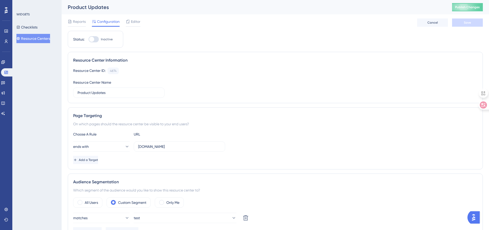
click at [93, 41] on div at bounding box center [91, 39] width 5 height 5
click at [89, 40] on input "Inactive" at bounding box center [88, 39] width 0 height 0
checkbox input "true"
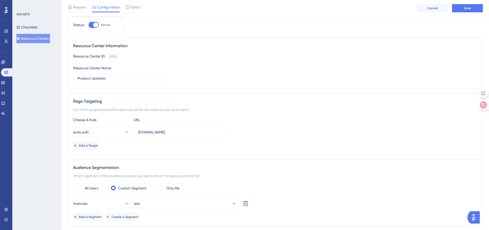
scroll to position [26, 0]
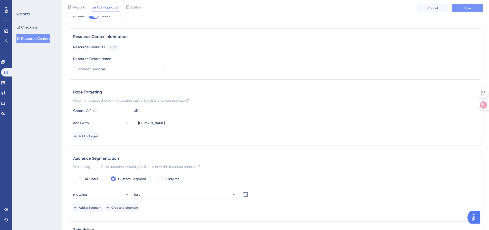
click at [475, 11] on button "Save" at bounding box center [467, 8] width 31 height 8
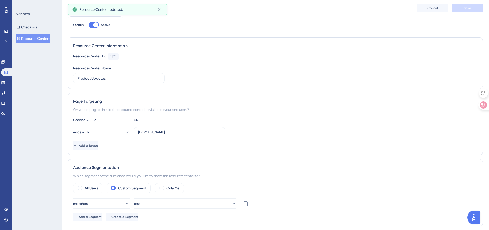
scroll to position [0, 0]
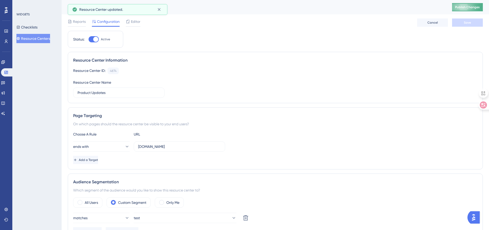
click at [460, 8] on span "Publish Changes" at bounding box center [467, 7] width 25 height 4
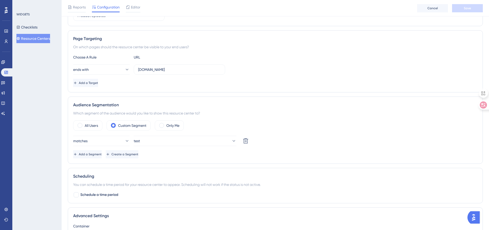
scroll to position [24, 0]
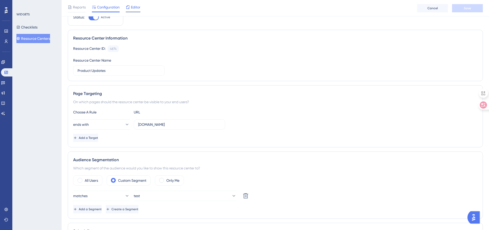
click at [128, 6] on icon at bounding box center [128, 7] width 4 height 4
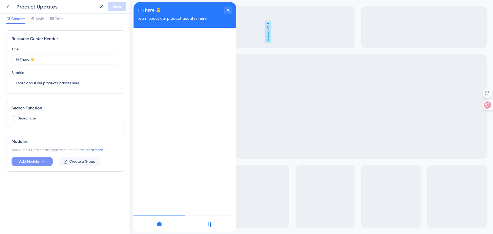
click at [45, 161] on icon at bounding box center [43, 161] width 4 height 4
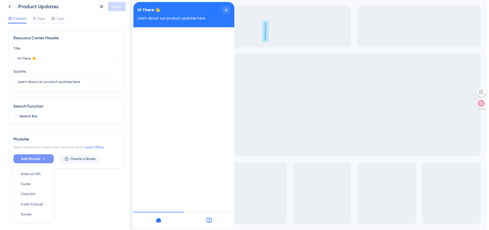
scroll to position [13, 0]
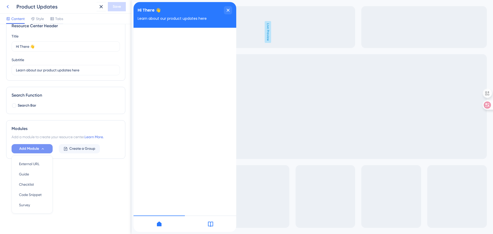
click at [8, 7] on icon at bounding box center [8, 7] width 6 height 6
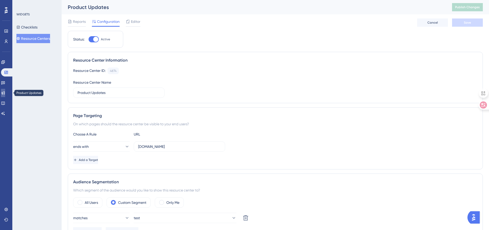
click at [5, 94] on icon at bounding box center [3, 93] width 4 height 4
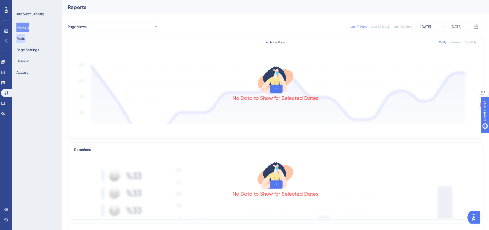
click at [25, 40] on button "Posts" at bounding box center [20, 38] width 8 height 9
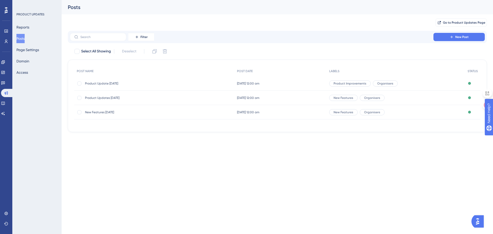
click at [114, 109] on div "New Features [DATE] New Features [DATE]" at bounding box center [126, 112] width 82 height 14
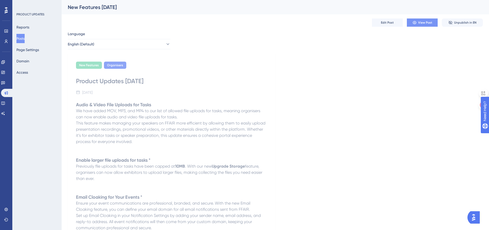
click at [423, 23] on span "View Post" at bounding box center [425, 23] width 14 height 4
click at [4, 73] on icon at bounding box center [3, 72] width 4 height 4
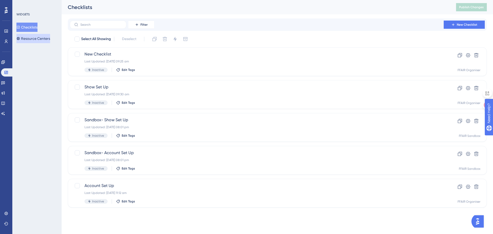
click at [31, 39] on button "Resource Centers" at bounding box center [33, 38] width 34 height 9
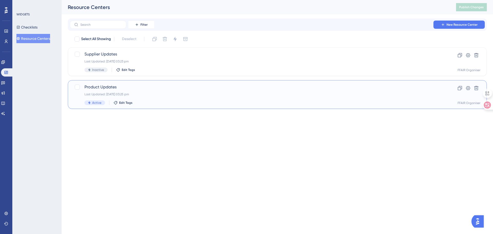
click at [165, 89] on span "Product Updates" at bounding box center [256, 87] width 345 height 6
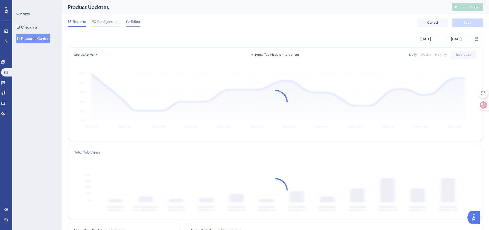
click at [130, 22] on div "Editor" at bounding box center [133, 21] width 15 height 6
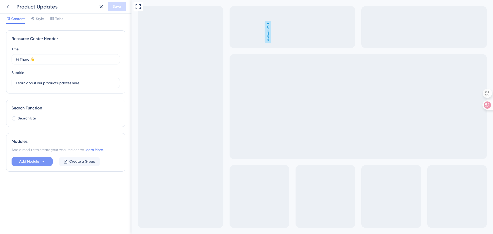
click at [37, 163] on span "Add Module" at bounding box center [29, 161] width 20 height 6
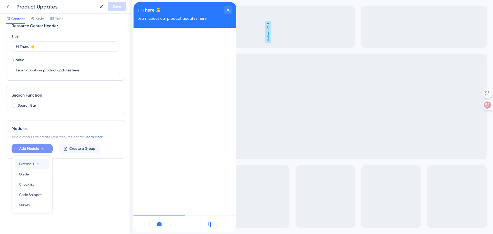
click at [37, 163] on span "External URL" at bounding box center [29, 164] width 21 height 6
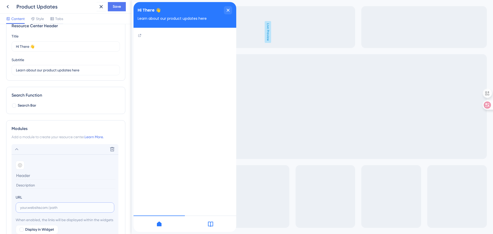
click at [41, 208] on input "text" at bounding box center [65, 208] width 90 height 6
paste input "[URL][DOMAIN_NAME]"
type input "[URL][DOMAIN_NAME]"
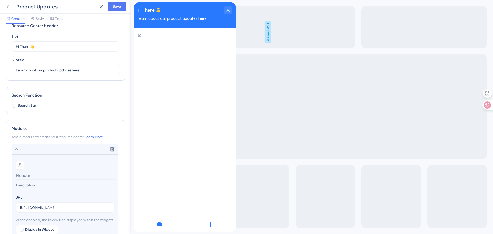
click at [50, 173] on input at bounding box center [66, 176] width 100 height 8
type input "F"
type input "L"
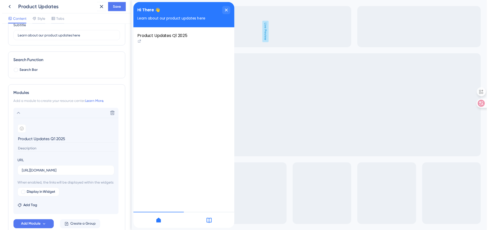
scroll to position [39, 0]
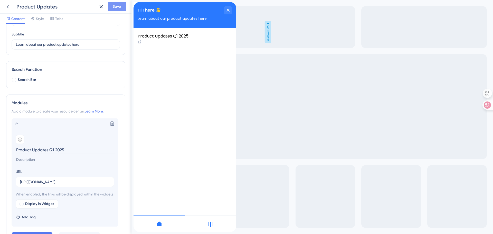
type input "Product Updates Q1 2025"
click at [117, 4] on span "Save" at bounding box center [117, 7] width 8 height 6
click at [228, 11] on icon "close resource center" at bounding box center [227, 10] width 3 height 3
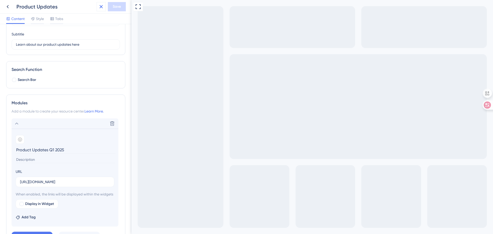
click at [100, 7] on icon at bounding box center [101, 6] width 3 height 3
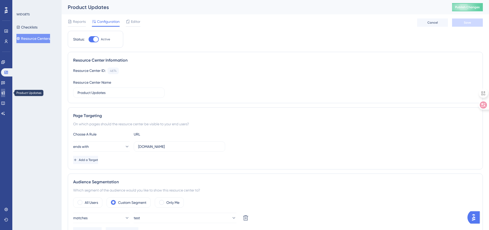
click at [5, 93] on icon at bounding box center [3, 92] width 3 height 3
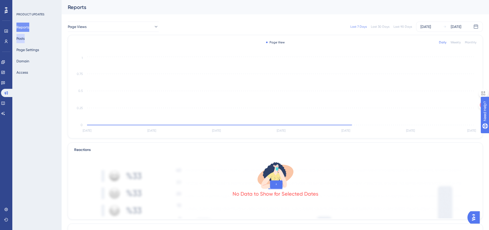
click at [25, 40] on button "Posts" at bounding box center [20, 38] width 8 height 9
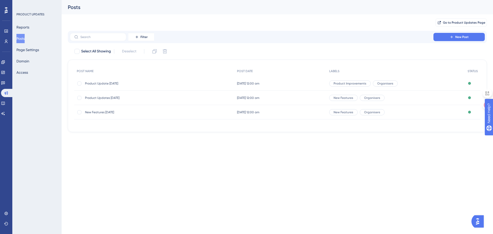
click at [138, 82] on span "Product Update [DATE]" at bounding box center [126, 83] width 82 height 4
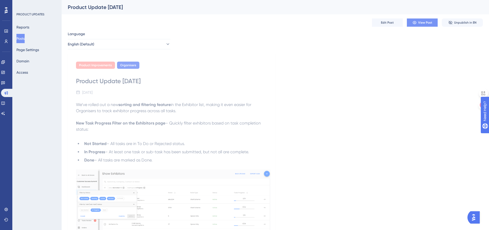
click at [417, 23] on button "View Post" at bounding box center [422, 22] width 31 height 8
drag, startPoint x: 5, startPoint y: 71, endPoint x: 63, endPoint y: 43, distance: 63.8
click at [5, 71] on icon at bounding box center [2, 72] width 3 height 3
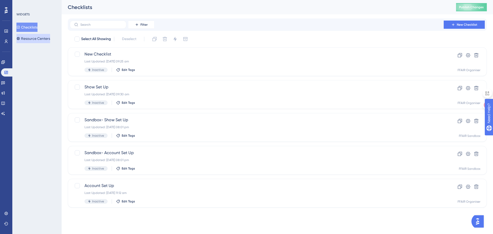
click at [26, 40] on button "Resource Centers" at bounding box center [33, 38] width 34 height 9
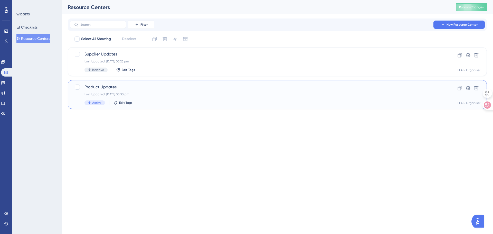
click at [178, 91] on div "Product Updates Last Updated: [DATE] 03:30 pm Active Edit Tags" at bounding box center [256, 94] width 345 height 21
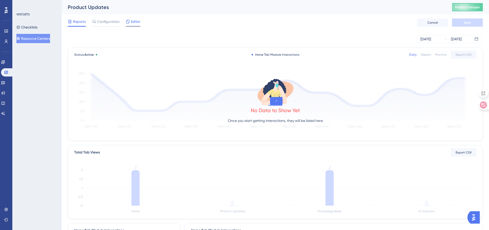
click at [135, 21] on span "Editor" at bounding box center [135, 21] width 9 height 6
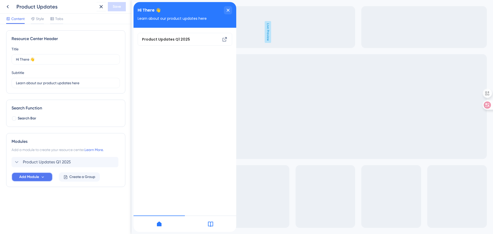
click at [29, 178] on span "Add Module" at bounding box center [29, 177] width 20 height 6
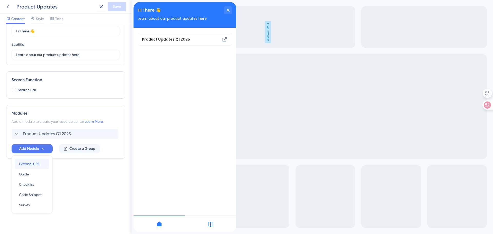
click at [34, 163] on span "External URL" at bounding box center [29, 164] width 21 height 6
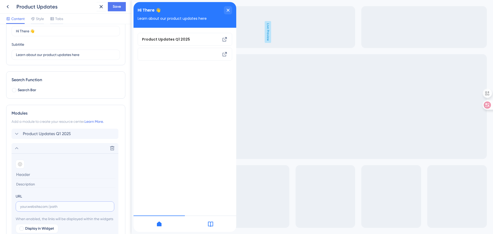
click at [35, 207] on input "text" at bounding box center [65, 207] width 90 height 6
paste input "[URL][DOMAIN_NAME]"
type input "[URL][DOMAIN_NAME]"
click at [30, 173] on input at bounding box center [66, 174] width 100 height 8
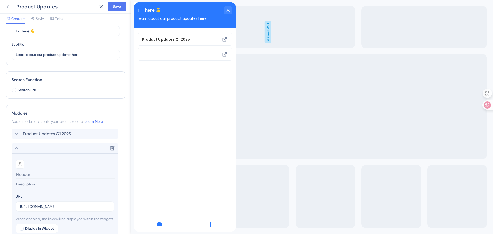
scroll to position [0, 0]
drag, startPoint x: 64, startPoint y: 174, endPoint x: 47, endPoint y: 175, distance: 16.7
click at [47, 175] on input "Product Update Q1 2025" at bounding box center [66, 174] width 100 height 8
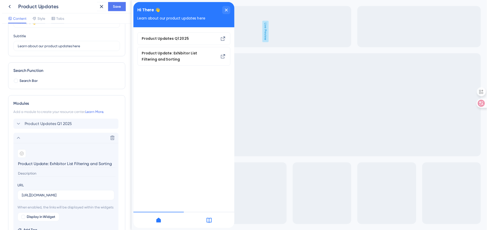
scroll to position [28, 0]
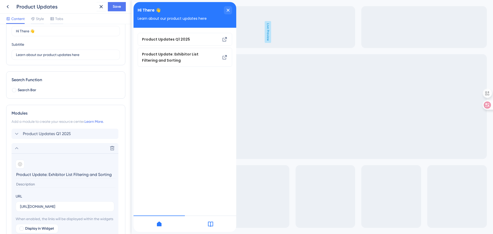
click at [46, 175] on input "Product Update: Exhibitor List Filtering and Sorting" at bounding box center [66, 174] width 100 height 8
type input "Product Update : Exhibitor List Filtering and Sorting"
click at [113, 6] on span "Save" at bounding box center [117, 7] width 8 height 6
click at [41, 132] on span "Product Updates Q1 2025" at bounding box center [47, 134] width 48 height 6
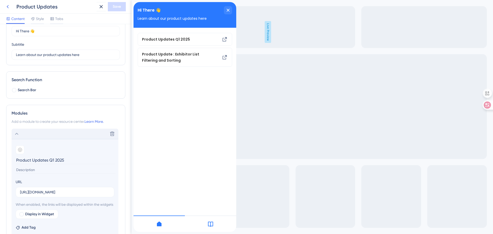
click at [9, 8] on icon at bounding box center [8, 7] width 6 height 6
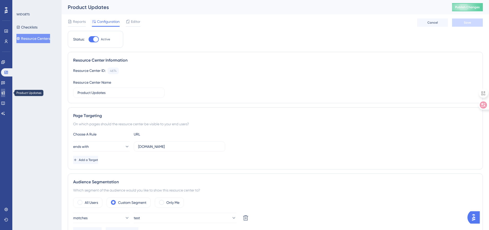
click at [5, 93] on icon at bounding box center [3, 93] width 4 height 4
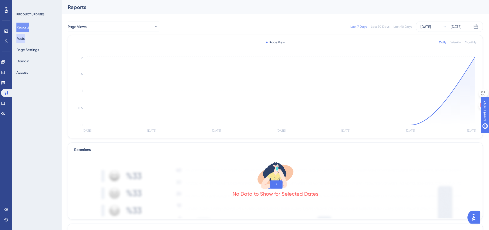
click at [25, 36] on button "Posts" at bounding box center [20, 38] width 8 height 9
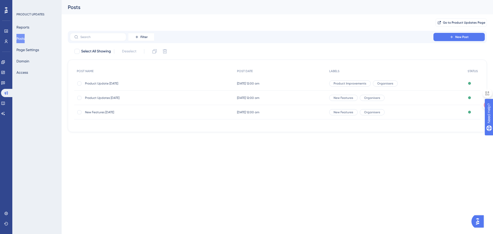
click at [140, 114] on span "New Features [DATE]" at bounding box center [126, 112] width 82 height 4
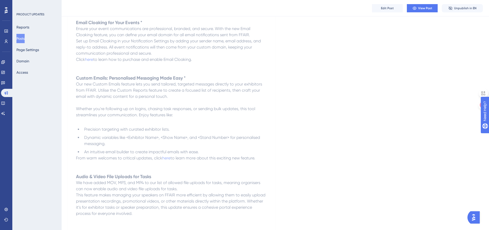
scroll to position [251, 0]
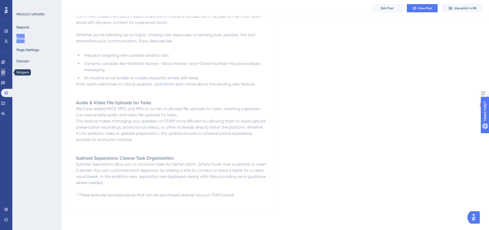
click at [4, 73] on link at bounding box center [3, 72] width 4 height 8
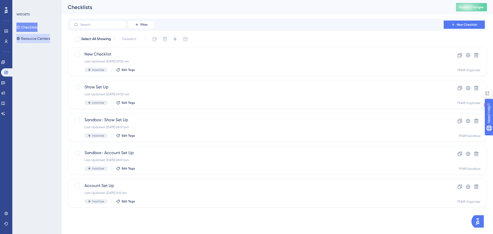
click at [50, 39] on button "Resource Centers" at bounding box center [33, 38] width 34 height 9
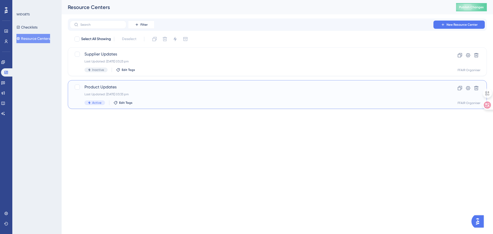
click at [173, 89] on span "Product Updates" at bounding box center [256, 87] width 345 height 6
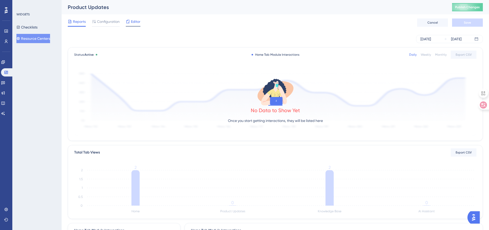
click at [129, 22] on icon at bounding box center [128, 22] width 4 height 4
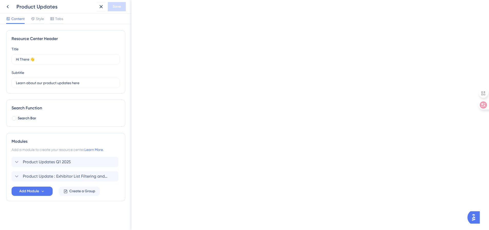
click at [131, 24] on div "Resource Center Header Title Hi There 👋 17 Hi There 👋 Subtitle Learn about our …" at bounding box center [65, 127] width 131 height 206
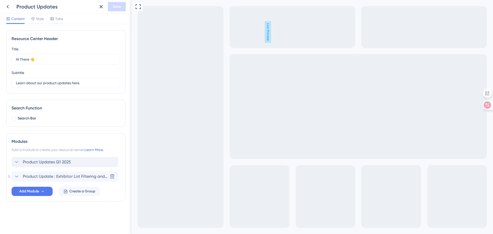
click at [46, 161] on span "Product Updates Q1 2025" at bounding box center [47, 162] width 48 height 6
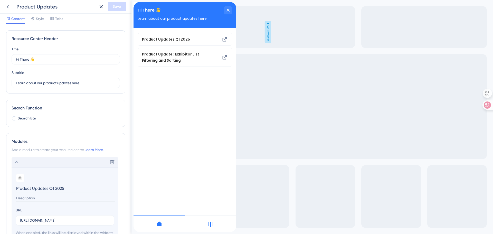
drag, startPoint x: 64, startPoint y: 188, endPoint x: 48, endPoint y: 192, distance: 16.8
click at [48, 192] on input "Product Updates Q1 2025" at bounding box center [66, 188] width 100 height 8
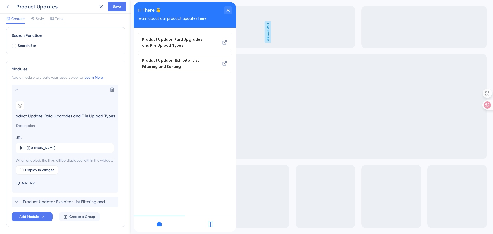
scroll to position [98, 0]
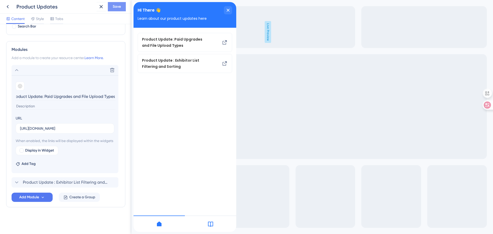
type input "Product Update: Paid Upgrades and File Upload Types"
click at [113, 5] on span "Save" at bounding box center [117, 7] width 8 height 6
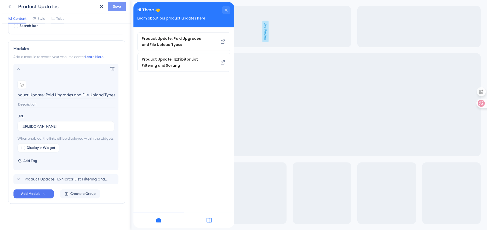
scroll to position [0, 0]
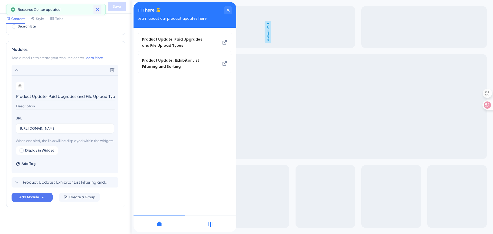
click at [97, 8] on icon at bounding box center [97, 9] width 5 height 5
click at [6, 6] on icon at bounding box center [8, 7] width 6 height 6
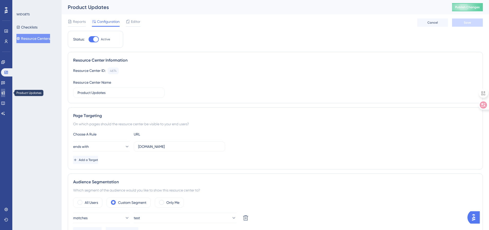
click at [5, 92] on icon at bounding box center [3, 92] width 3 height 3
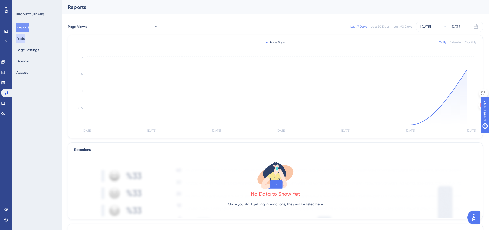
click at [25, 36] on button "Posts" at bounding box center [20, 38] width 8 height 9
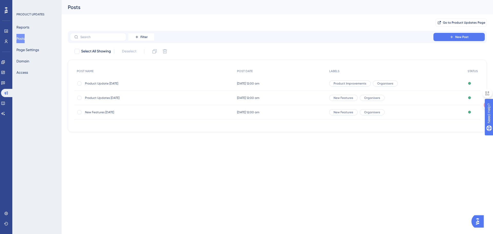
click at [92, 97] on span "Product Updates [DATE]" at bounding box center [126, 98] width 82 height 4
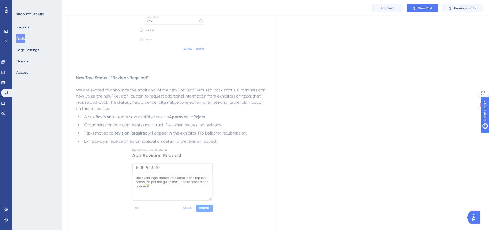
scroll to position [326, 0]
click at [5, 74] on icon at bounding box center [3, 72] width 4 height 4
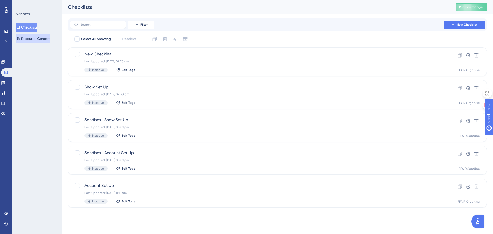
click at [29, 38] on button "Resource Centers" at bounding box center [33, 38] width 34 height 9
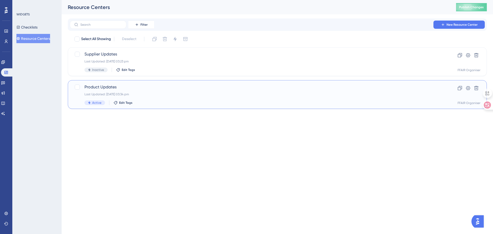
click at [131, 89] on span "Product Updates" at bounding box center [256, 87] width 345 height 6
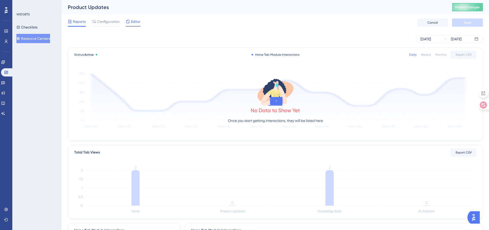
click at [131, 21] on span "Editor" at bounding box center [135, 21] width 9 height 6
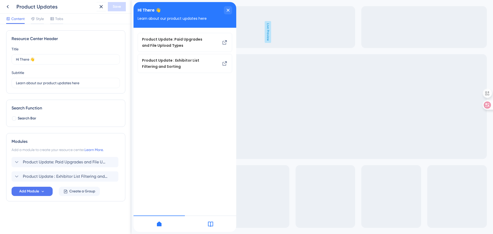
click at [8, 7] on icon at bounding box center [8, 7] width 6 height 6
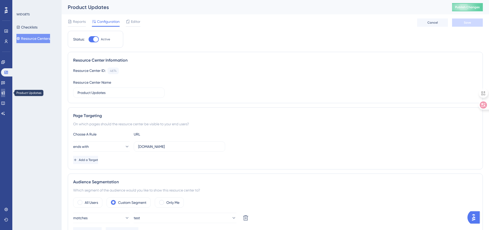
click at [5, 93] on icon at bounding box center [3, 92] width 3 height 3
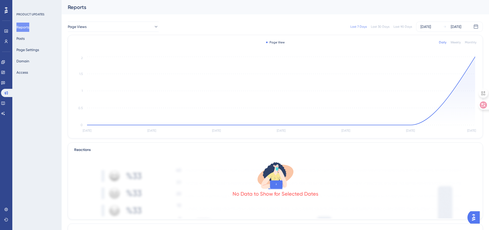
click at [31, 35] on div "Reports Posts Page Settings Domain Access" at bounding box center [37, 50] width 42 height 54
click at [25, 39] on button "Posts" at bounding box center [20, 38] width 8 height 9
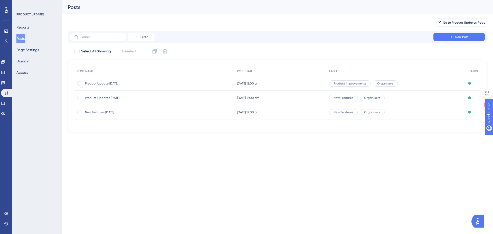
click at [178, 98] on div "Product Updates [DATE] Product Updates [DATE]" at bounding box center [154, 98] width 160 height 14
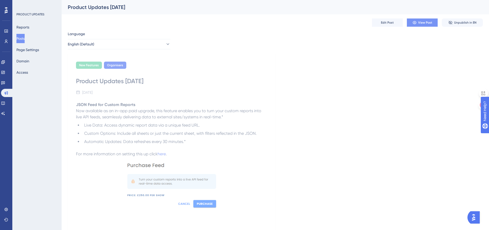
click at [417, 25] on button "View Post" at bounding box center [422, 22] width 31 height 8
click at [5, 71] on icon at bounding box center [3, 72] width 4 height 4
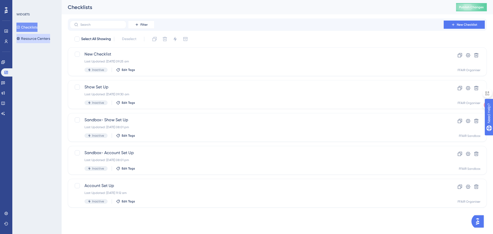
click at [50, 37] on button "Resource Centers" at bounding box center [33, 38] width 34 height 9
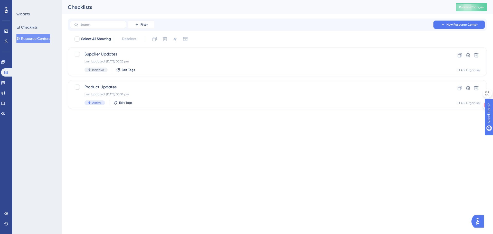
click at [35, 37] on button "Resource Centers" at bounding box center [33, 38] width 34 height 9
click at [159, 89] on span "Product Updates" at bounding box center [256, 87] width 345 height 6
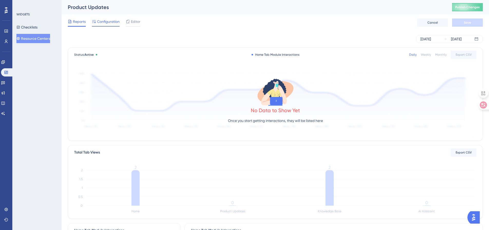
click at [117, 22] on span "Configuration" at bounding box center [108, 21] width 23 height 6
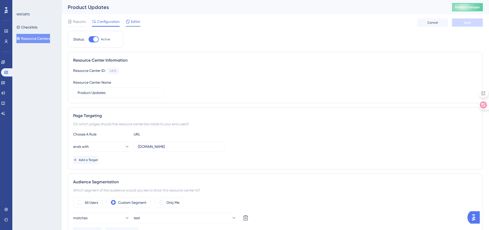
click at [134, 22] on span "Editor" at bounding box center [135, 21] width 9 height 6
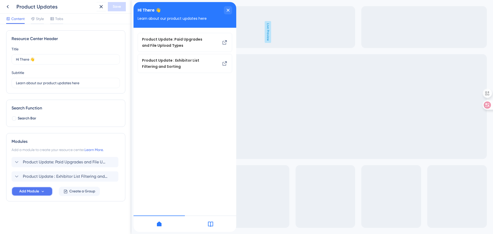
click at [34, 190] on span "Add Module" at bounding box center [29, 191] width 20 height 6
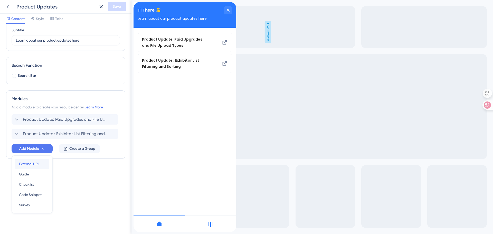
click at [30, 163] on span "External URL" at bounding box center [29, 164] width 21 height 6
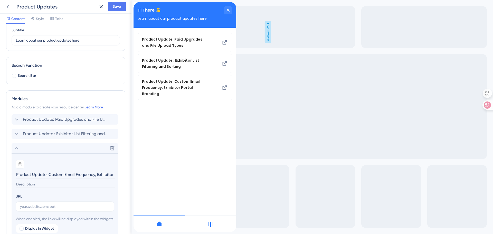
scroll to position [94, 0]
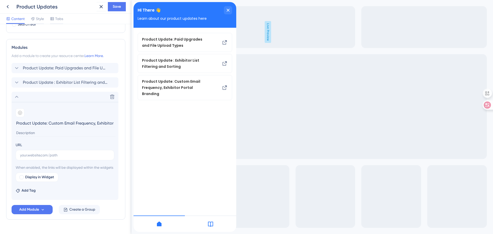
click at [97, 124] on input "Product Update: Custom Email Frequency, Exhibitor Portal Branding" at bounding box center [66, 123] width 100 height 8
type input "Product Update: Custom Email Frequency and Exhibitor Portal Branding"
click at [117, 8] on span "Save" at bounding box center [117, 7] width 8 height 6
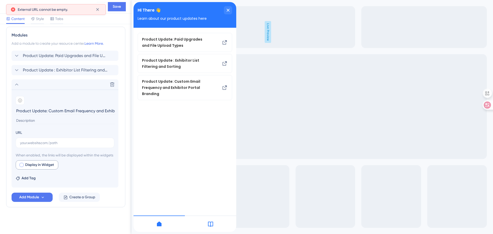
scroll to position [112, 0]
click at [33, 140] on input "text" at bounding box center [65, 143] width 90 height 6
paste input "[URL][DOMAIN_NAME]"
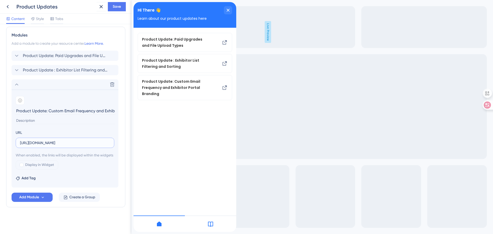
scroll to position [0, 54]
type input "[URL][DOMAIN_NAME]"
click at [39, 198] on span "Add Module" at bounding box center [29, 197] width 20 height 6
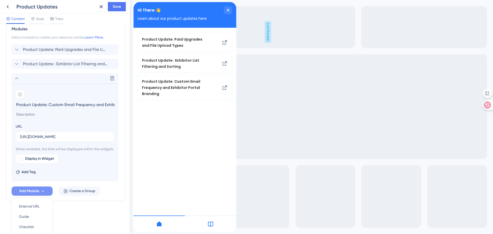
scroll to position [161, 0]
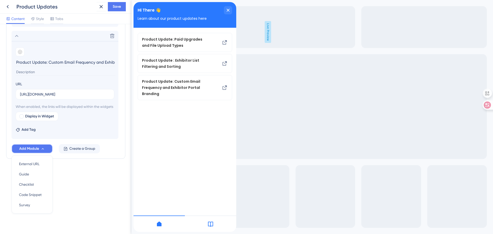
click at [33, 153] on button "Add Module" at bounding box center [32, 148] width 41 height 9
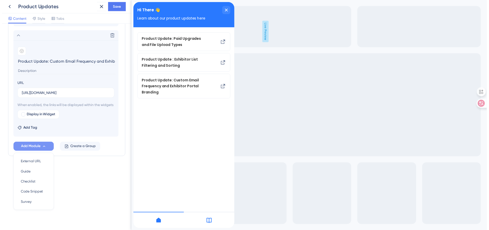
scroll to position [112, 0]
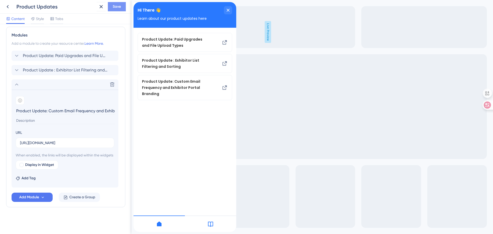
click at [115, 8] on span "Save" at bounding box center [117, 7] width 8 height 6
click at [98, 8] on icon at bounding box center [97, 9] width 5 height 5
click at [9, 6] on icon at bounding box center [8, 7] width 6 height 6
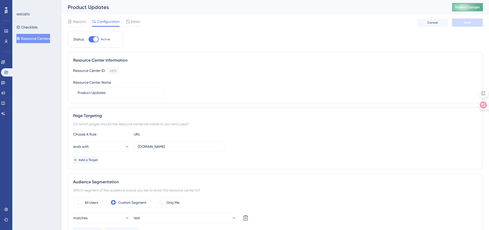
click at [472, 7] on span "Publish Changes" at bounding box center [467, 7] width 25 height 4
click at [31, 38] on button "Resource Centers" at bounding box center [33, 38] width 34 height 9
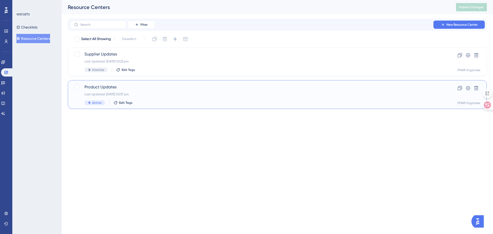
click at [155, 91] on div "Product Updates Last Updated: [DATE] 03:37 pm Active Edit Tags" at bounding box center [256, 94] width 345 height 21
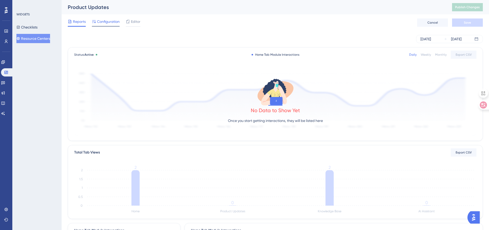
click at [107, 22] on span "Configuration" at bounding box center [108, 21] width 23 height 6
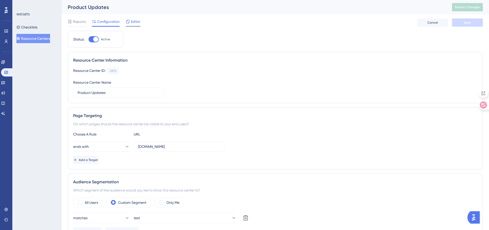
click at [131, 21] on span "Editor" at bounding box center [135, 21] width 9 height 6
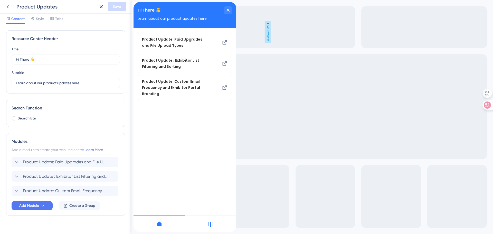
click at [211, 224] on icon at bounding box center [210, 224] width 5 height 5
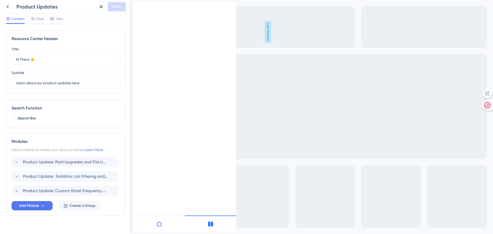
click at [138, 7] on icon "back to header" at bounding box center [136, 5] width 4 height 4
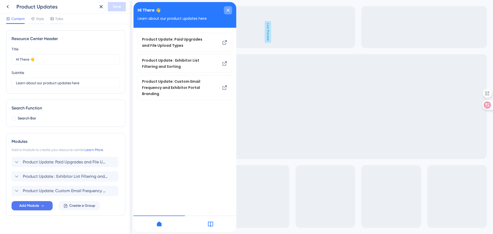
click at [228, 7] on div "close resource center" at bounding box center [228, 10] width 8 height 8
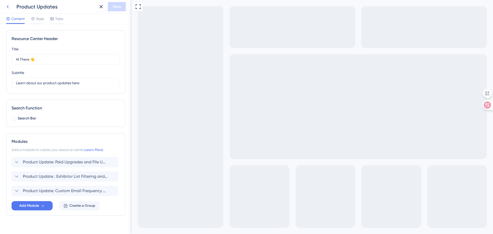
click at [10, 7] on icon at bounding box center [8, 7] width 6 height 6
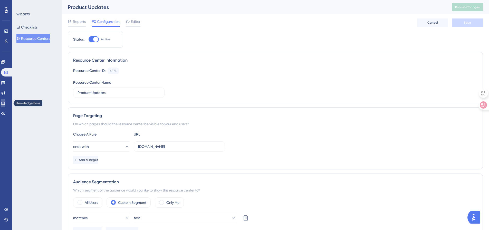
click at [5, 102] on link at bounding box center [3, 103] width 4 height 8
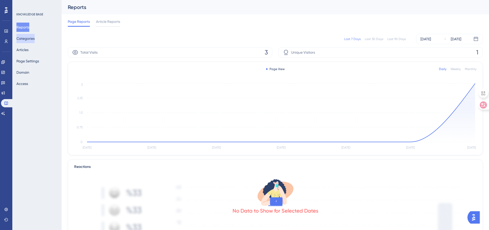
click at [34, 38] on button "Categories" at bounding box center [25, 38] width 18 height 9
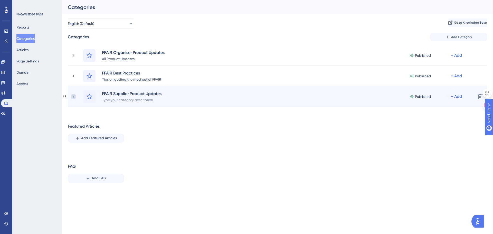
click at [73, 98] on icon at bounding box center [73, 96] width 5 height 5
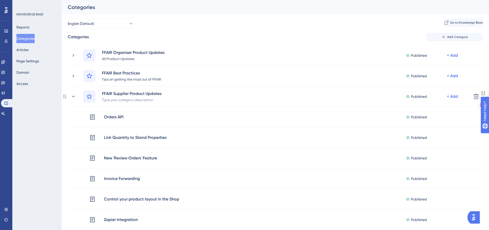
click at [73, 98] on icon at bounding box center [73, 96] width 5 height 5
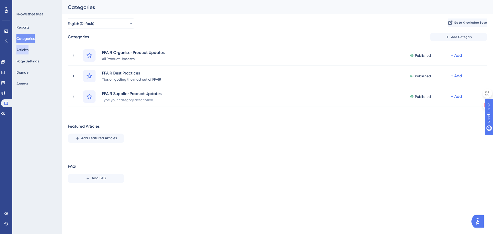
click at [23, 50] on button "Articles" at bounding box center [22, 49] width 12 height 9
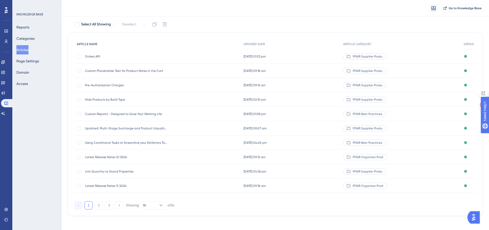
scroll to position [29, 0]
click at [29, 72] on button "Domain" at bounding box center [22, 72] width 13 height 9
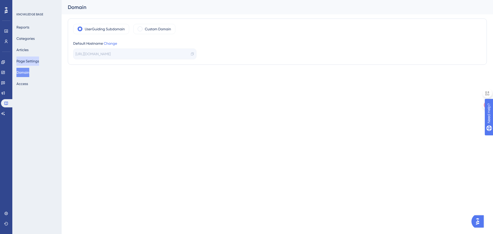
click at [31, 62] on button "Page Settings" at bounding box center [27, 60] width 23 height 9
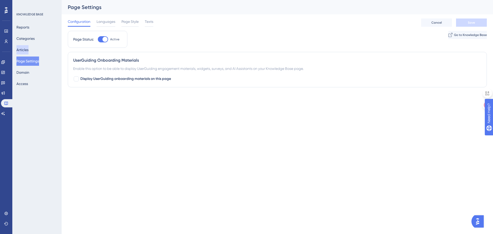
click at [28, 52] on button "Articles" at bounding box center [22, 49] width 12 height 9
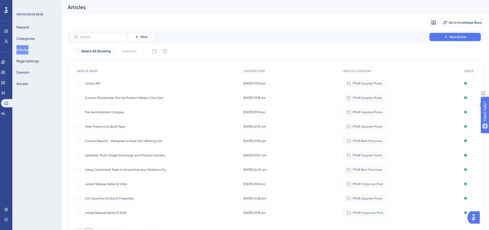
click at [100, 84] on span "Orders API" at bounding box center [126, 83] width 82 height 4
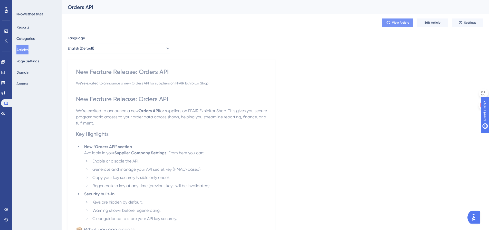
click at [389, 24] on icon at bounding box center [388, 23] width 4 height 4
click at [5, 72] on icon at bounding box center [3, 72] width 4 height 4
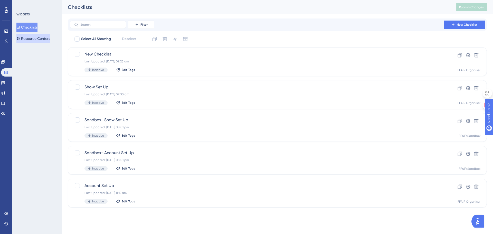
click at [38, 39] on button "Resource Centers" at bounding box center [33, 38] width 34 height 9
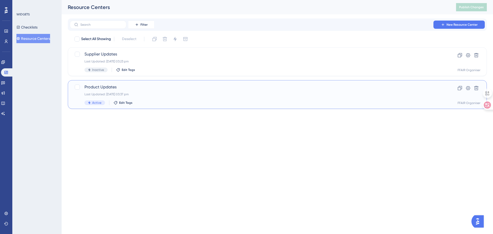
click at [137, 89] on span "Product Updates" at bounding box center [256, 87] width 345 height 6
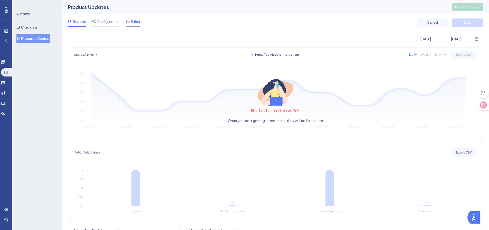
click at [135, 24] on span "Editor" at bounding box center [135, 21] width 9 height 6
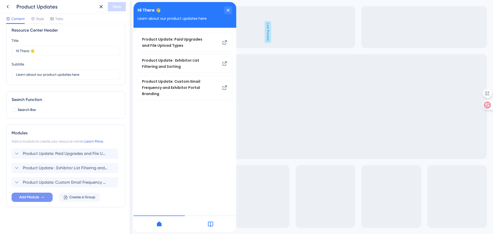
click at [31, 195] on span "Add Module" at bounding box center [29, 197] width 20 height 6
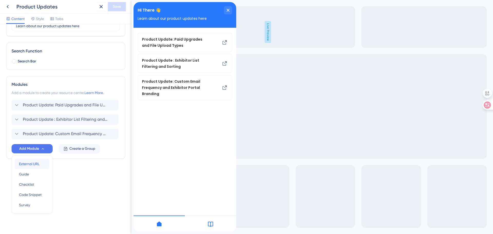
click at [27, 164] on span "External URL" at bounding box center [29, 164] width 21 height 6
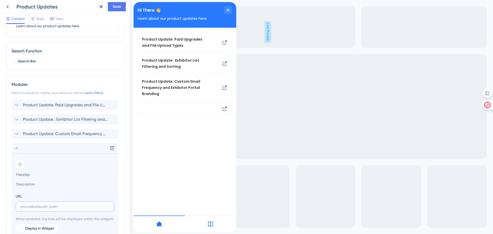
click at [30, 207] on input "text" at bounding box center [65, 207] width 90 height 6
paste input "[URL][DOMAIN_NAME]"
type input "[URL][DOMAIN_NAME]"
click at [32, 174] on input at bounding box center [66, 174] width 100 height 8
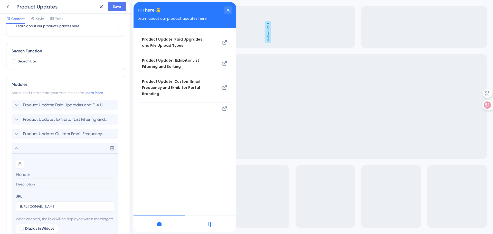
scroll to position [0, 0]
type input "P"
click at [111, 45] on div "Search Function Search Bar" at bounding box center [65, 56] width 119 height 27
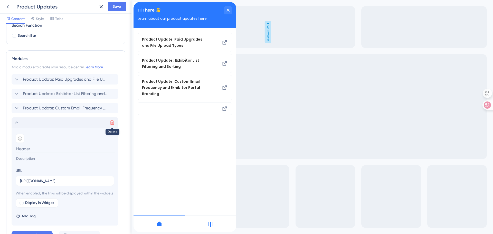
click at [113, 123] on icon at bounding box center [112, 122] width 5 height 5
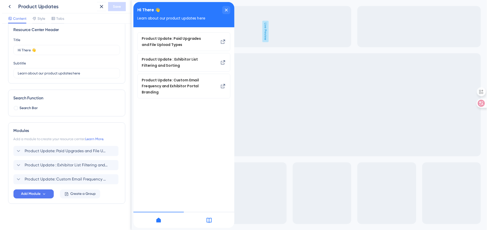
scroll to position [0, 0]
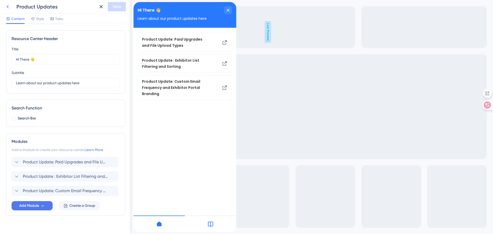
click at [7, 7] on icon at bounding box center [8, 7] width 6 height 6
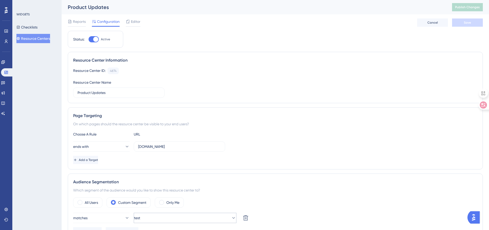
scroll to position [51, 0]
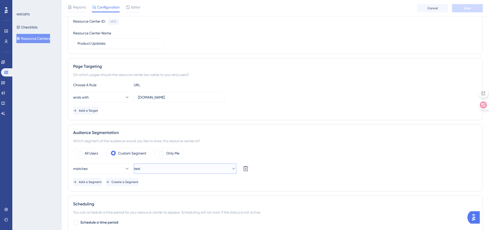
click at [151, 170] on button "test" at bounding box center [185, 169] width 103 height 10
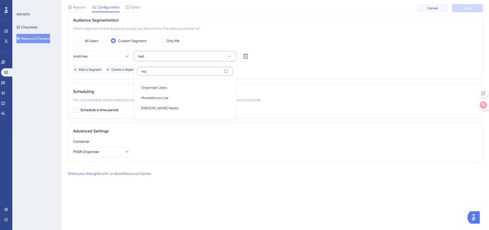
scroll to position [127, 0]
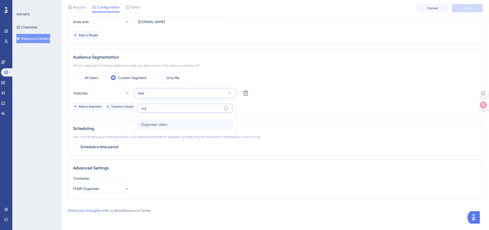
type input "org"
click at [161, 125] on span "Organiser Users" at bounding box center [154, 124] width 26 height 6
click at [464, 11] on button "Save" at bounding box center [467, 8] width 31 height 8
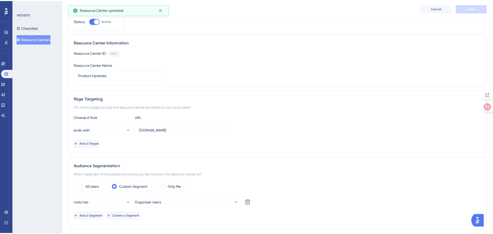
scroll to position [0, 0]
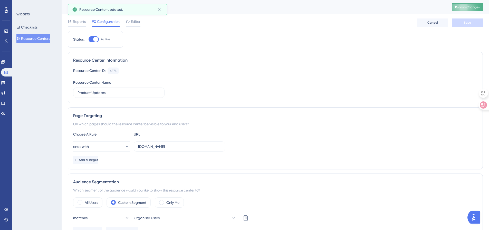
click at [463, 5] on span "Publish Changes" at bounding box center [467, 7] width 25 height 4
click at [39, 38] on button "Resource Centers" at bounding box center [33, 38] width 34 height 9
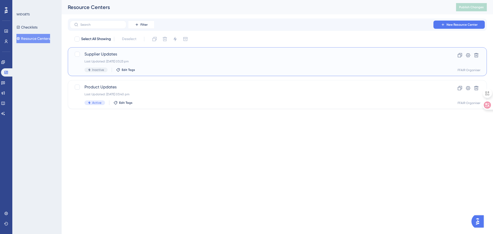
click at [151, 55] on span "Supplier Updates" at bounding box center [256, 54] width 345 height 6
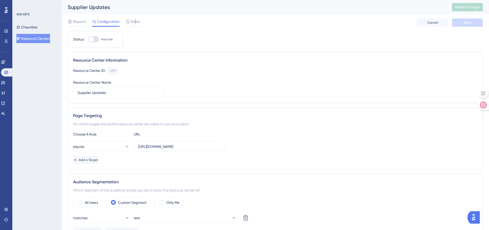
click at [135, 23] on span "Editor" at bounding box center [135, 21] width 9 height 6
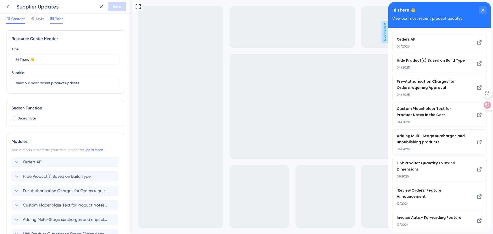
click at [54, 20] on icon at bounding box center [52, 19] width 4 height 4
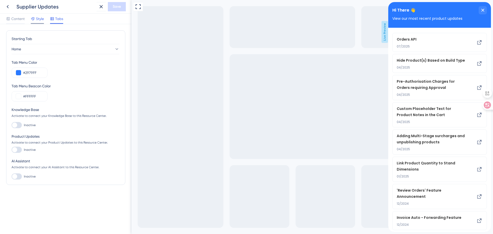
click at [41, 20] on span "Style" at bounding box center [40, 19] width 8 height 6
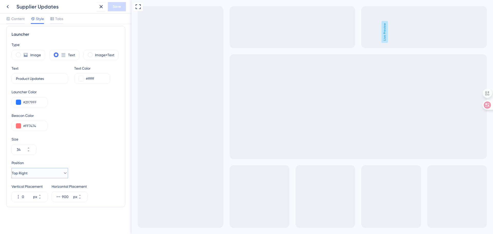
click at [33, 172] on button "Top Right" at bounding box center [40, 173] width 56 height 10
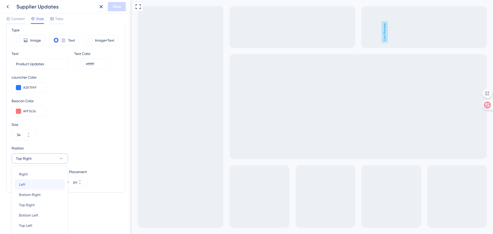
click at [28, 187] on div "Left Left" at bounding box center [40, 184] width 42 height 10
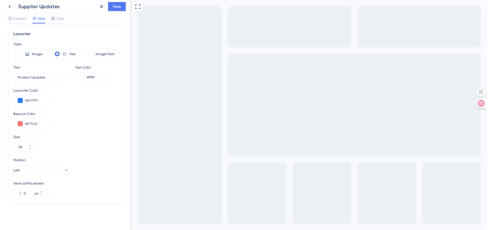
scroll to position [135, 0]
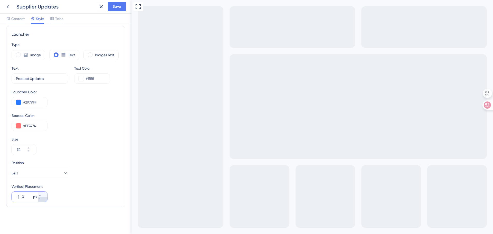
click at [41, 199] on icon at bounding box center [39, 198] width 3 height 3
type input "-120"
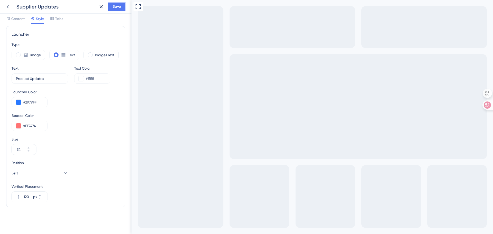
click at [115, 7] on span "Save" at bounding box center [117, 7] width 8 height 6
click at [101, 9] on button at bounding box center [97, 9] width 8 height 8
click at [8, 7] on icon at bounding box center [8, 6] width 2 height 3
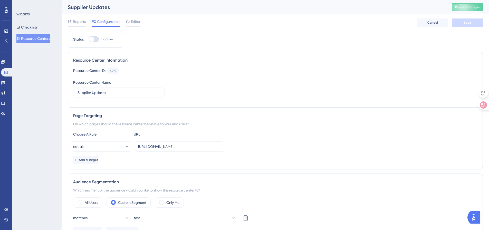
click at [91, 41] on div at bounding box center [91, 39] width 5 height 5
click at [89, 40] on input "Inactive" at bounding box center [88, 39] width 0 height 0
checkbox input "true"
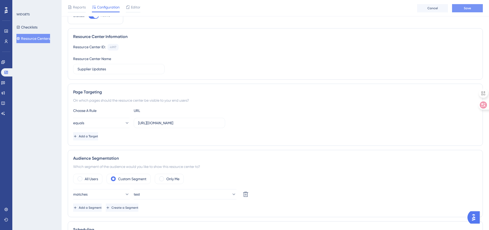
click at [459, 10] on button "Save" at bounding box center [467, 8] width 31 height 8
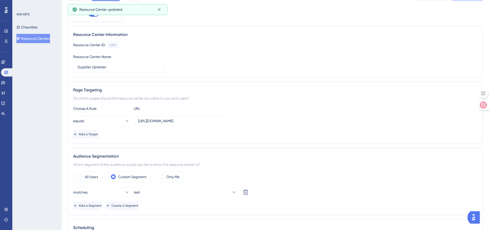
scroll to position [0, 0]
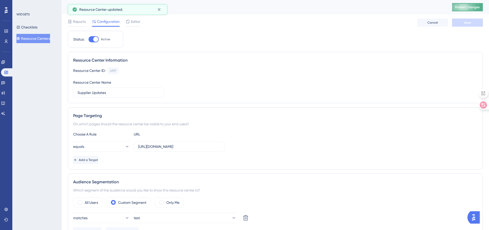
click at [464, 4] on button "Publish Changes" at bounding box center [467, 7] width 31 height 8
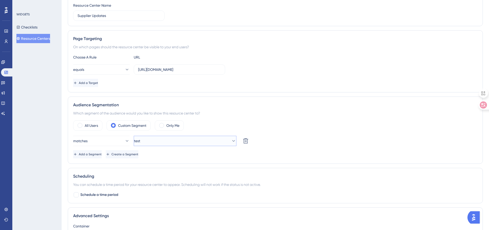
click at [140, 143] on span "test" at bounding box center [137, 141] width 6 height 6
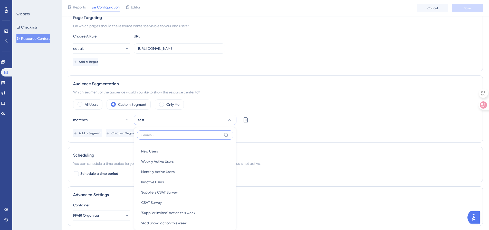
scroll to position [164, 0]
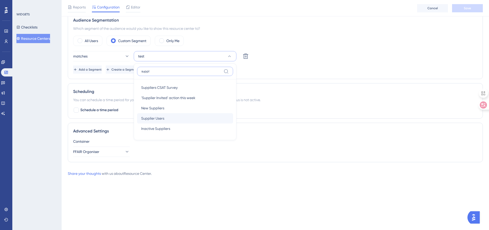
type input "suppl"
click at [162, 120] on span "Supplier Users" at bounding box center [152, 118] width 23 height 6
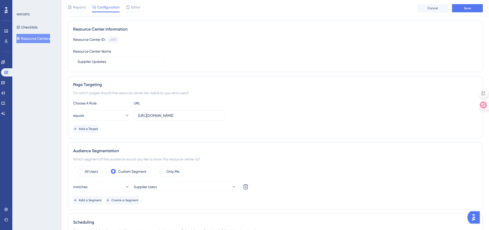
scroll to position [24, 0]
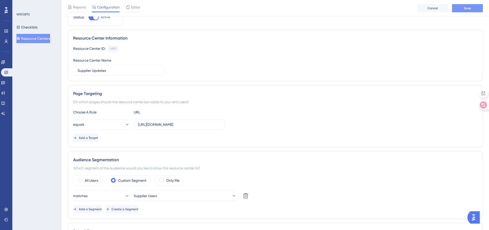
click at [460, 9] on button "Save" at bounding box center [467, 8] width 31 height 8
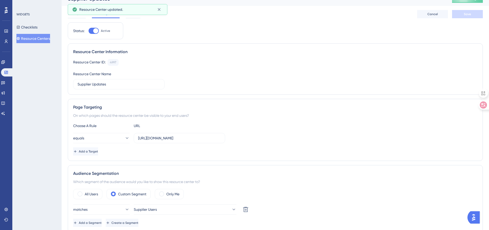
scroll to position [0, 0]
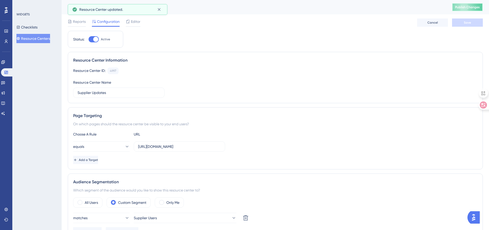
click at [461, 8] on button "Publish Changes" at bounding box center [467, 7] width 31 height 8
click at [105, 146] on button "equals" at bounding box center [101, 146] width 56 height 10
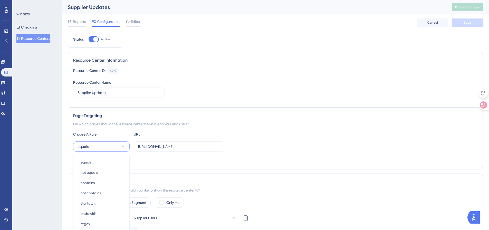
scroll to position [78, 0]
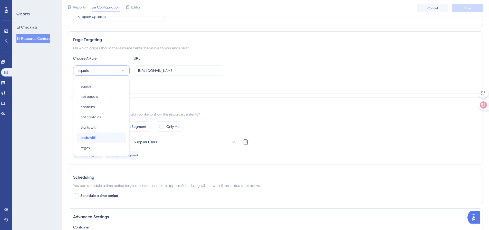
click at [90, 137] on span "ends with" at bounding box center [89, 138] width 16 height 6
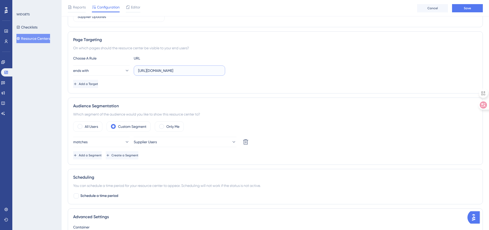
drag, startPoint x: 147, startPoint y: 70, endPoint x: 132, endPoint y: 70, distance: 14.9
click at [132, 70] on div "ends with [URL][DOMAIN_NAME]" at bounding box center [149, 70] width 152 height 10
click at [151, 70] on input "[URL][DOMAIN_NAME]" at bounding box center [179, 71] width 83 height 6
click at [154, 72] on input "https:[DOMAIN_NAME]" at bounding box center [179, 71] width 83 height 6
click at [147, 72] on input "https:[DOMAIN_NAME]" at bounding box center [179, 71] width 83 height 6
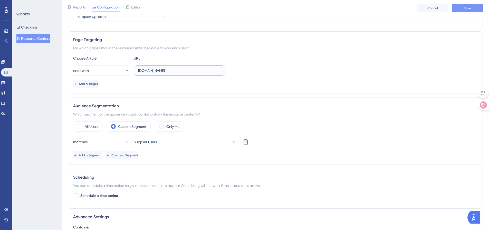
type input "[DOMAIN_NAME]"
click at [459, 8] on button "Save" at bounding box center [467, 8] width 31 height 8
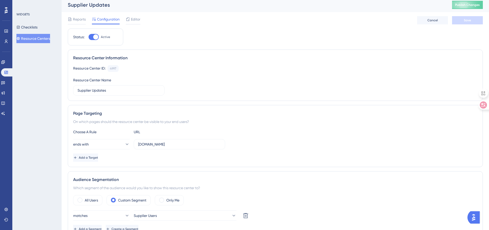
scroll to position [0, 0]
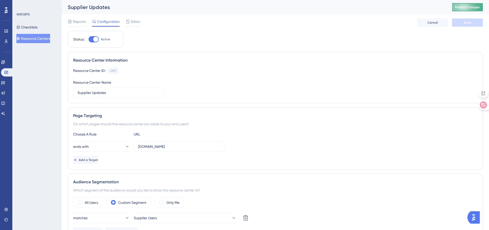
click at [465, 9] on span "Publish Changes" at bounding box center [467, 7] width 25 height 4
click at [5, 93] on icon at bounding box center [3, 92] width 3 height 3
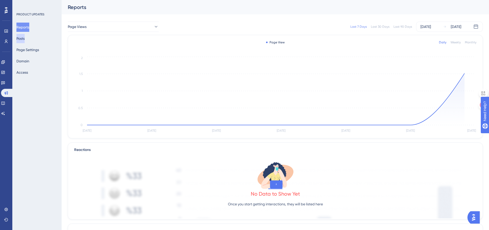
click at [25, 42] on button "Posts" at bounding box center [20, 38] width 8 height 9
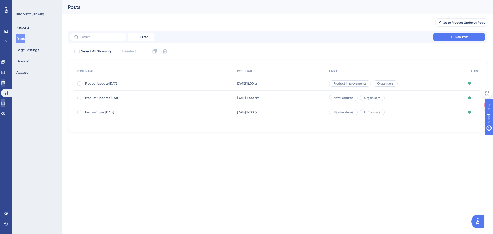
click at [5, 103] on icon at bounding box center [3, 103] width 4 height 4
click at [5, 102] on icon at bounding box center [3, 103] width 4 height 4
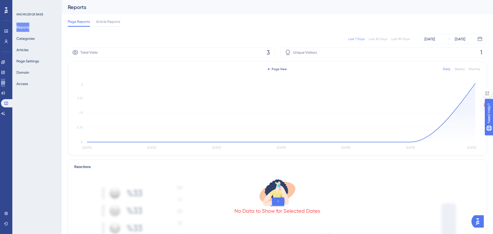
click at [5, 82] on icon at bounding box center [3, 82] width 4 height 3
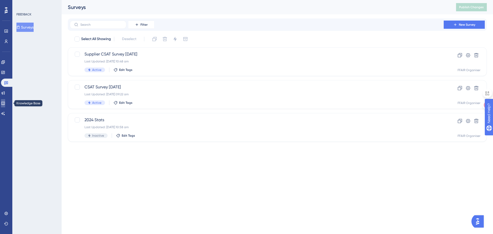
click at [5, 102] on icon at bounding box center [2, 103] width 3 height 3
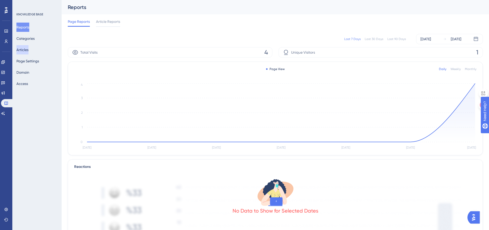
click at [28, 51] on button "Articles" at bounding box center [22, 49] width 12 height 9
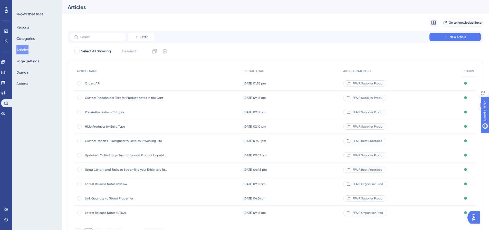
click at [115, 83] on span "Orders API" at bounding box center [126, 83] width 82 height 4
